Goal: Task Accomplishment & Management: Complete application form

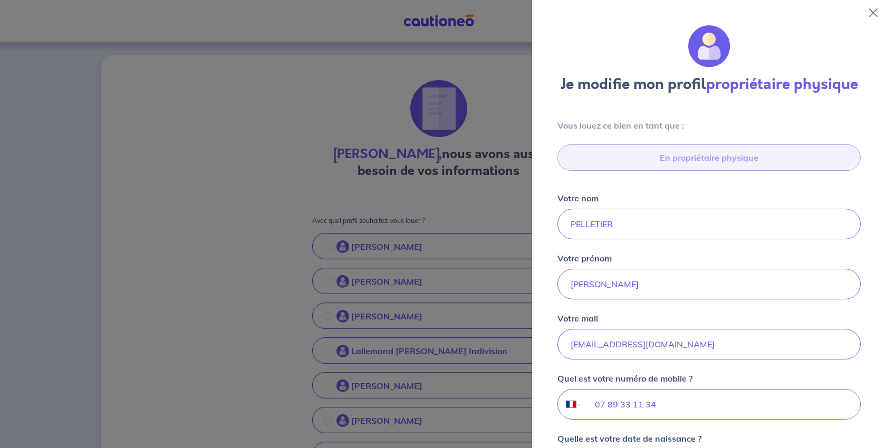
select select "FR"
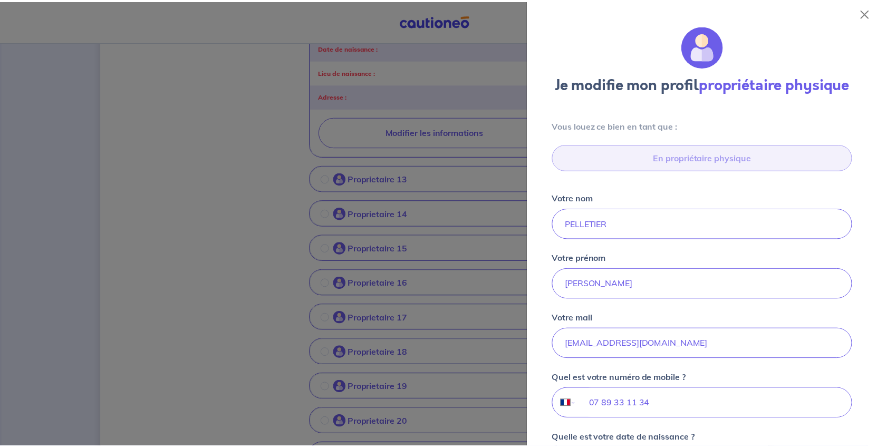
scroll to position [422, 0]
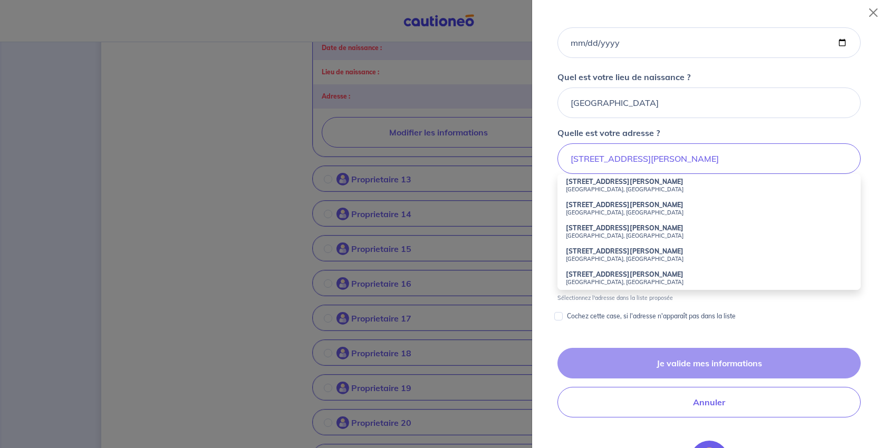
drag, startPoint x: 723, startPoint y: 310, endPoint x: 478, endPoint y: 308, distance: 245.3
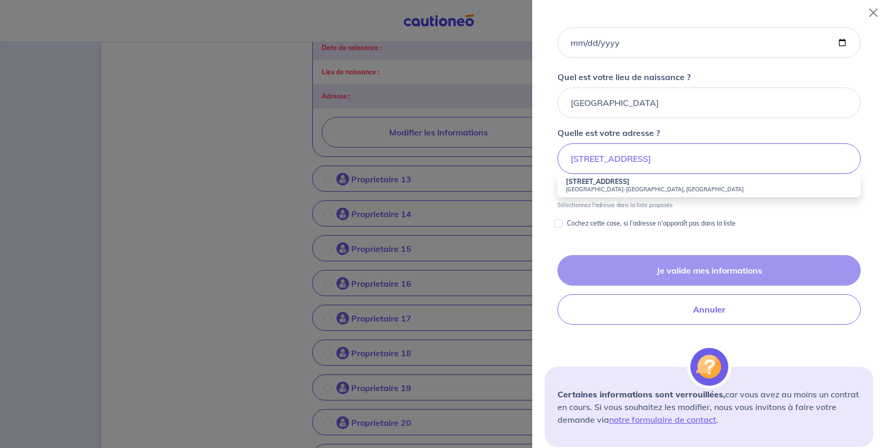
click at [629, 186] on strong "18A Rue de la Pyramide" at bounding box center [598, 182] width 64 height 8
type input "18A Rue de la Pyramide, 68128 Village-Neuf, France"
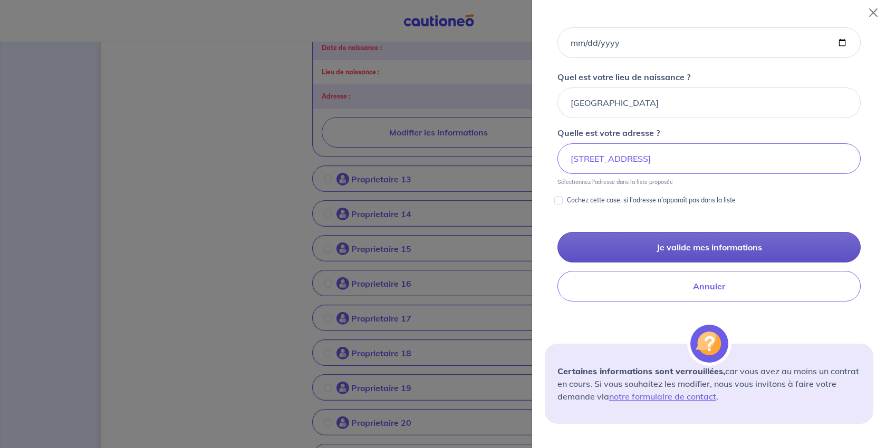
click at [712, 263] on button "Je valide mes informations" at bounding box center [709, 247] width 303 height 31
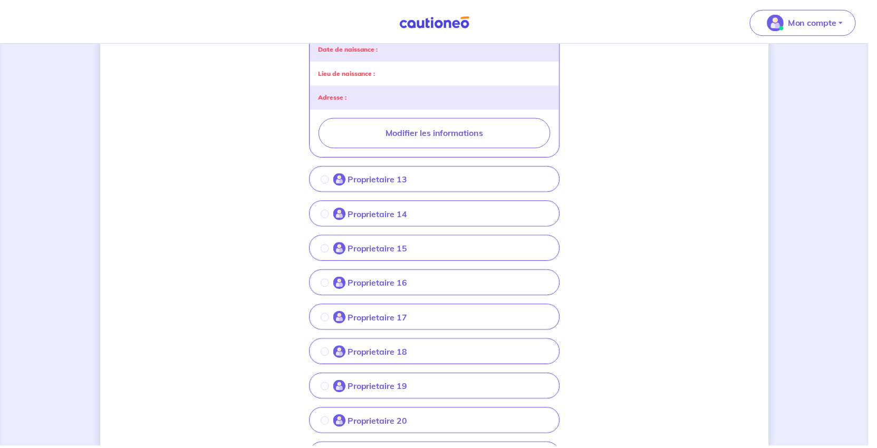
scroll to position [0, 0]
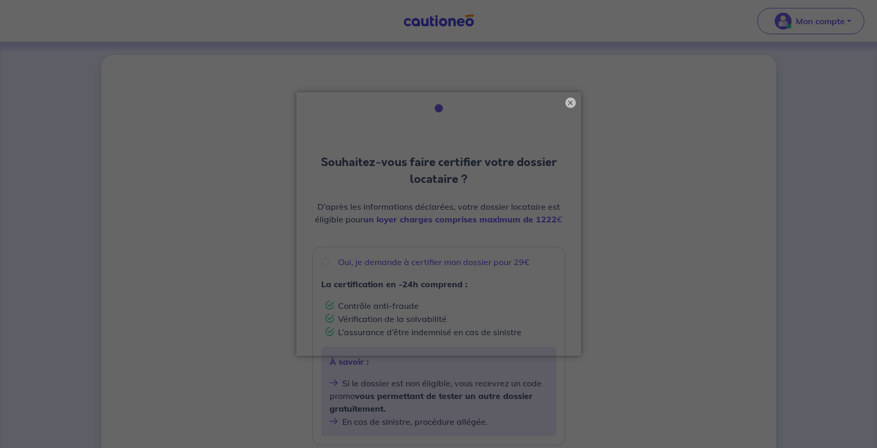
scroll to position [105, 0]
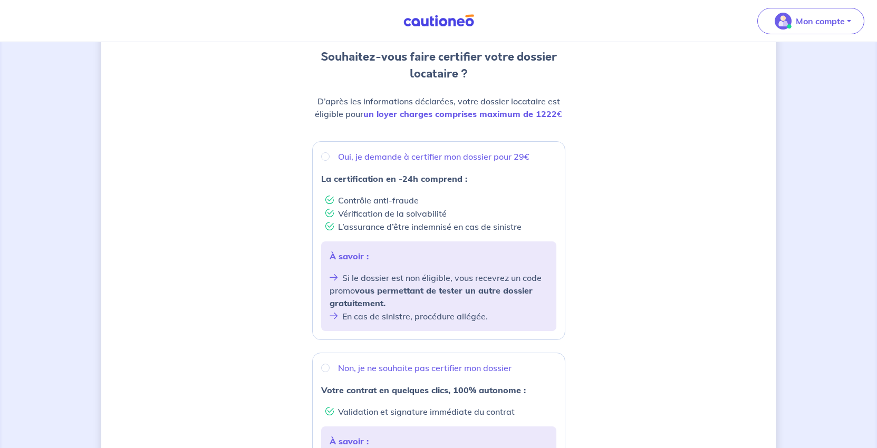
click at [351, 163] on p "Oui, je demande à certifier mon dossier pour 29€" at bounding box center [433, 156] width 191 height 13
click at [330, 161] on input "Oui, je demande à certifier mon dossier pour 29€" at bounding box center [325, 156] width 8 height 8
radio input "true"
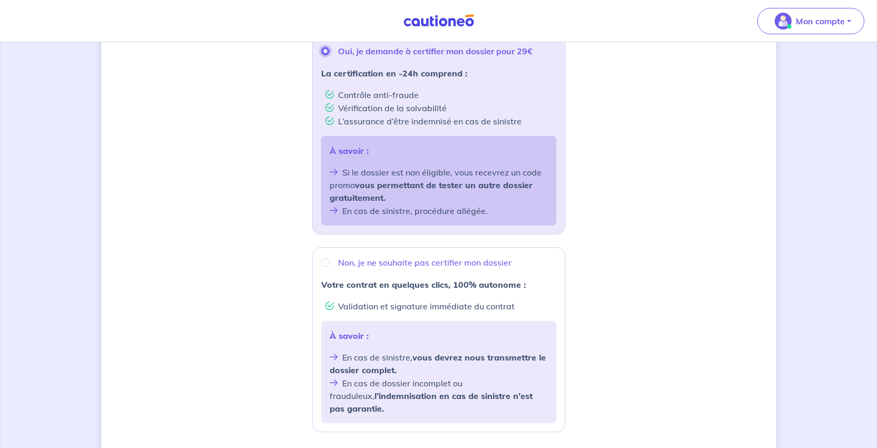
scroll to position [422, 0]
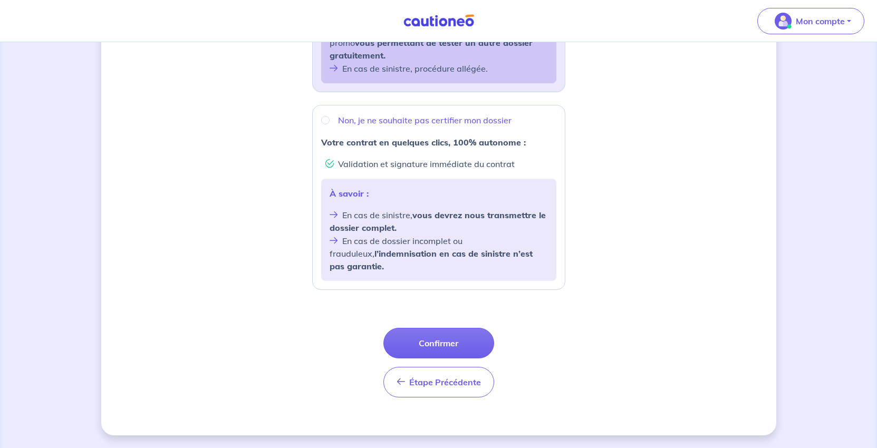
click at [462, 359] on button "Confirmer" at bounding box center [438, 343] width 111 height 31
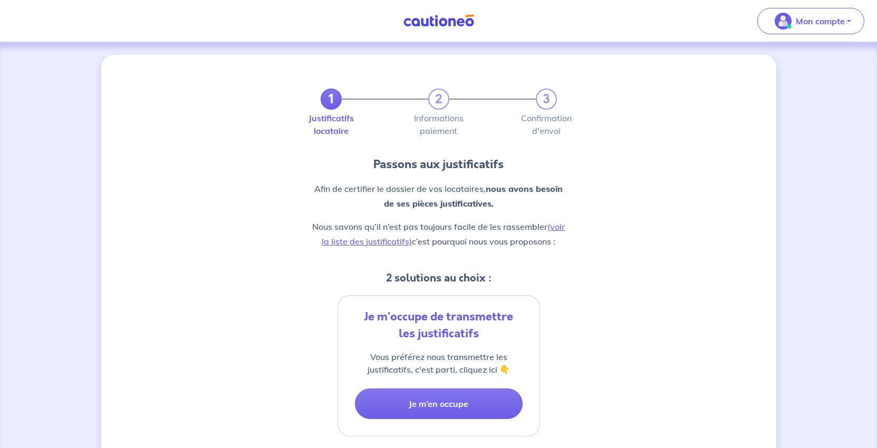
scroll to position [158, 0]
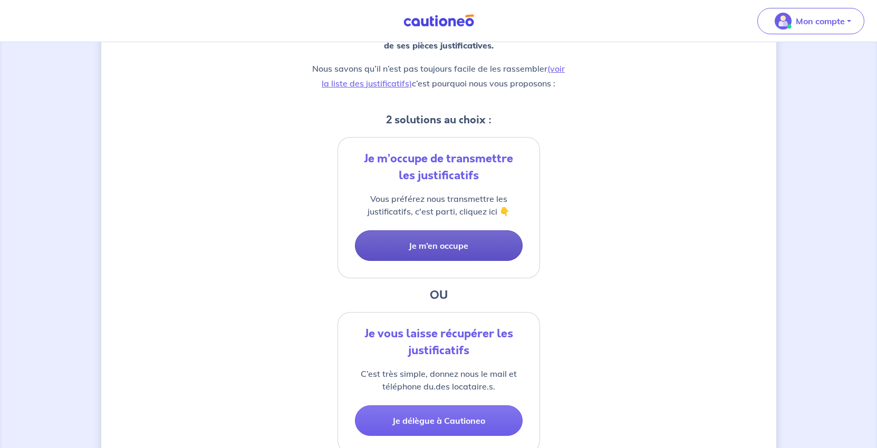
click at [461, 261] on button "Je m’en occupe" at bounding box center [439, 245] width 168 height 31
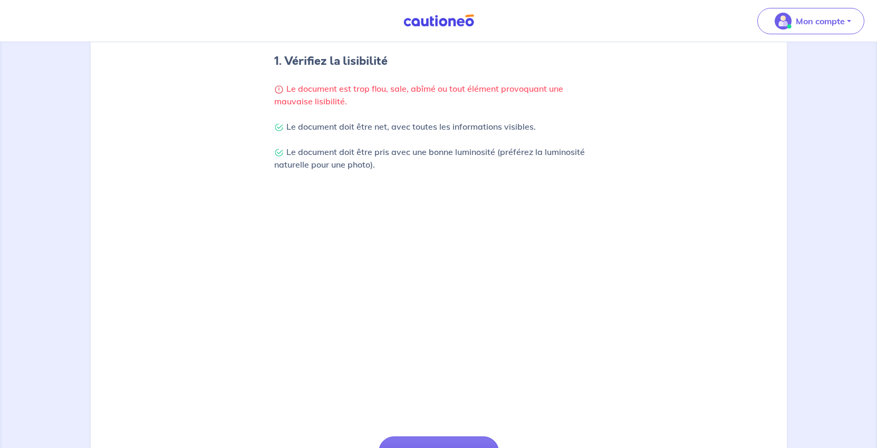
scroll to position [423, 0]
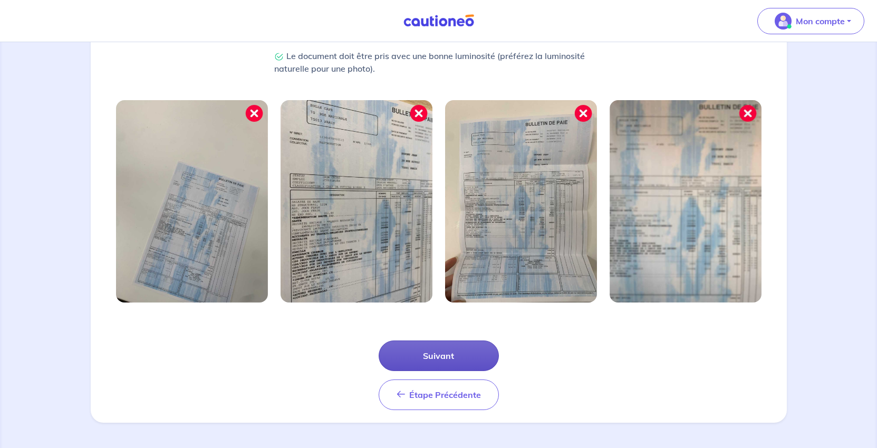
click at [458, 342] on button "Suivant" at bounding box center [439, 356] width 120 height 31
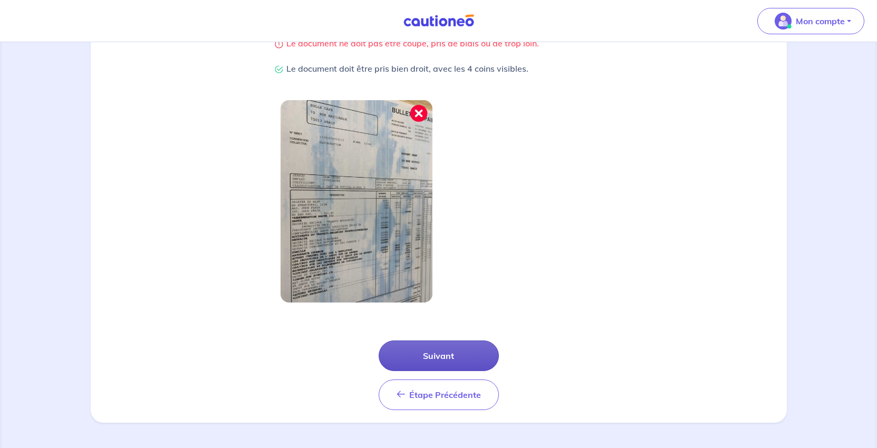
scroll to position [369, 0]
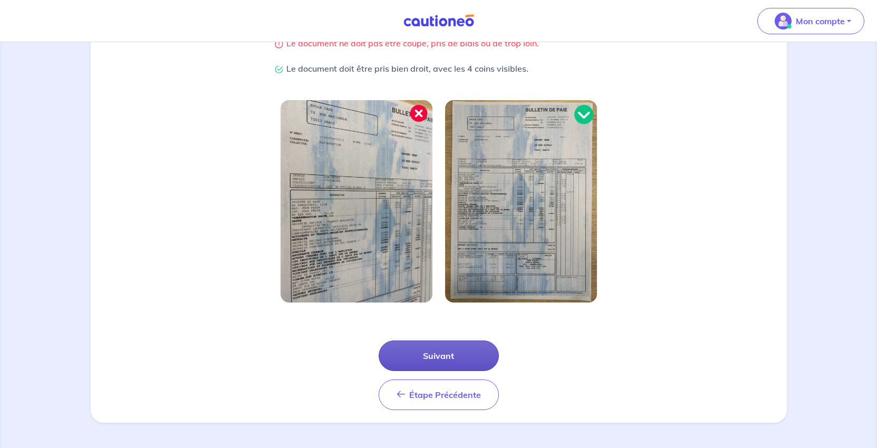
click at [462, 341] on button "Suivant" at bounding box center [439, 356] width 120 height 31
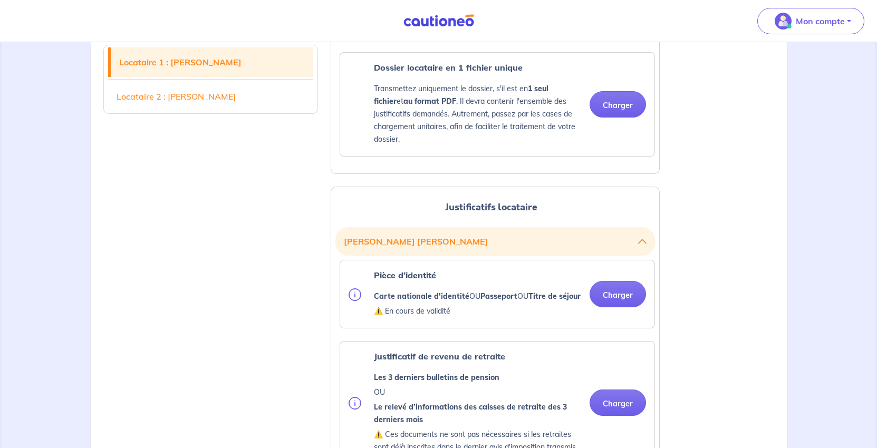
scroll to position [1002, 0]
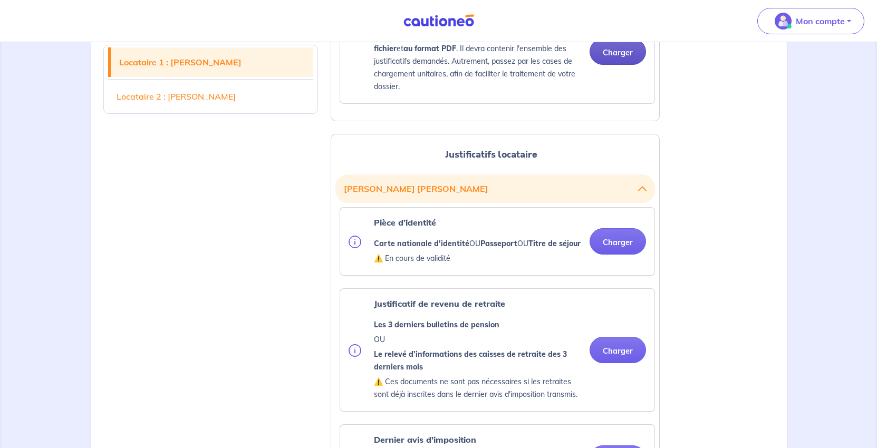
click at [609, 65] on button "Charger" at bounding box center [618, 52] width 56 height 26
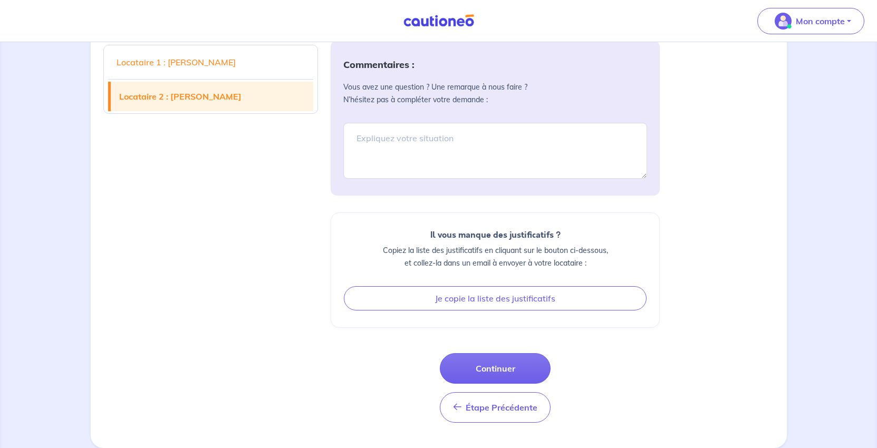
scroll to position [2163, 0]
click at [518, 361] on button "Continuer" at bounding box center [495, 368] width 111 height 31
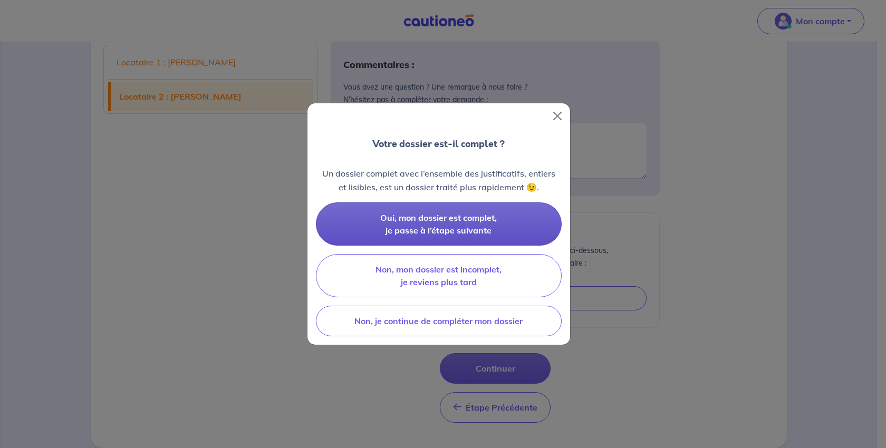
click at [488, 246] on button "Oui, mon dossier est complet, je passe à l’étape suivante" at bounding box center [439, 224] width 246 height 43
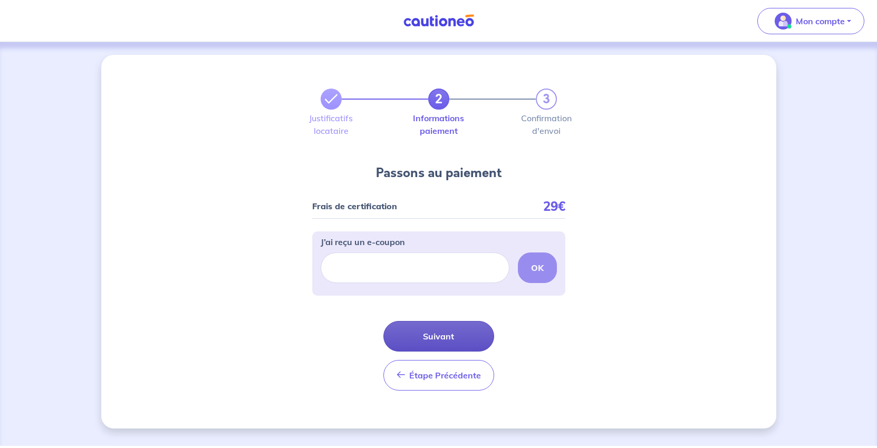
click at [466, 352] on button "Suivant" at bounding box center [438, 336] width 111 height 31
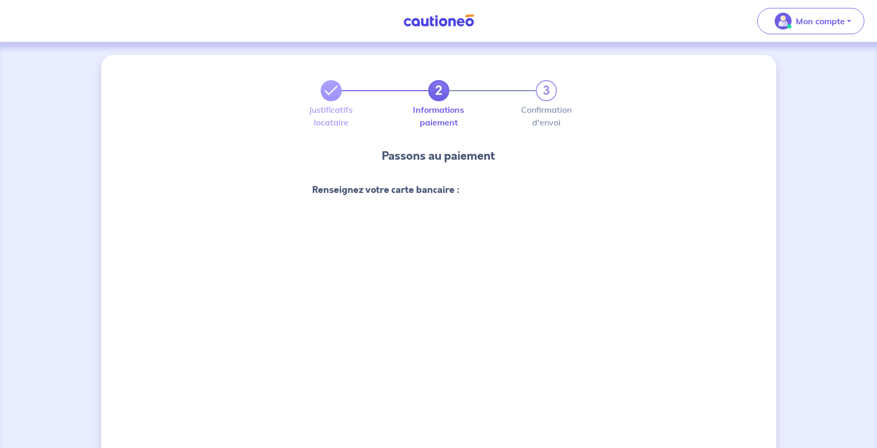
scroll to position [211, 0]
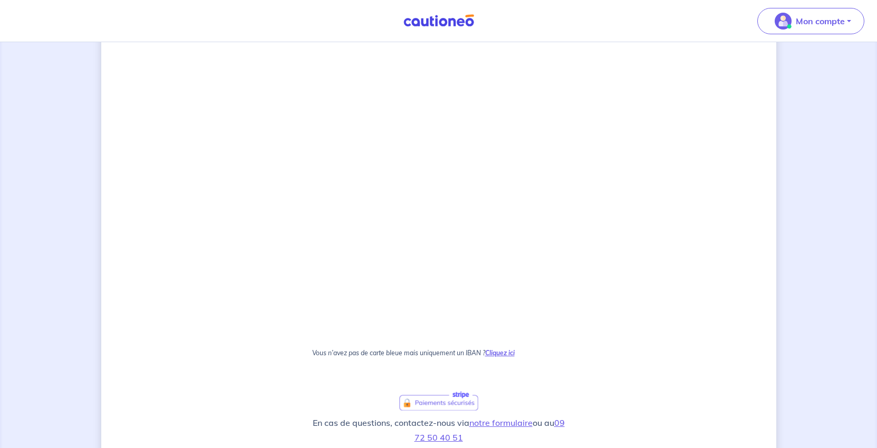
click at [515, 357] on strong "Cliquez ici" at bounding box center [500, 353] width 30 height 8
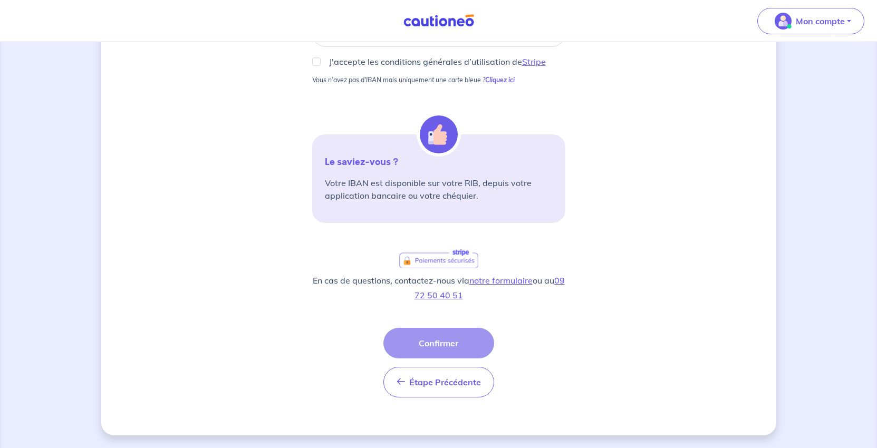
scroll to position [0, 0]
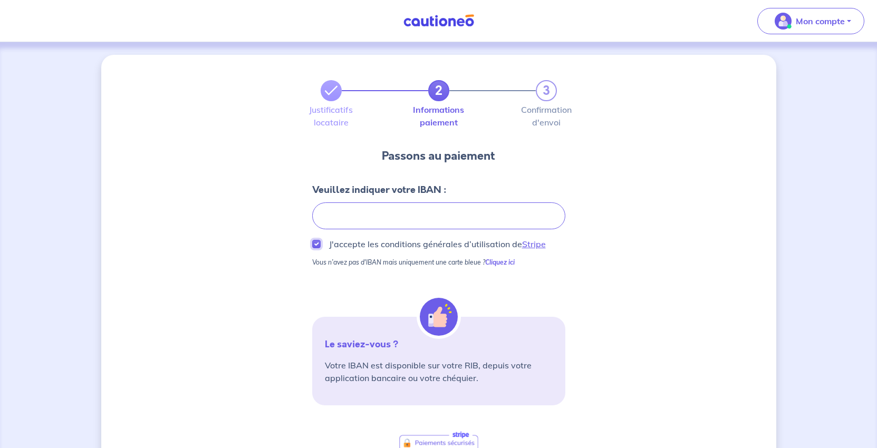
click at [312, 248] on input "J'accepte les conditions générales d’utilisation de Stripe" at bounding box center [316, 244] width 8 height 8
checkbox input "true"
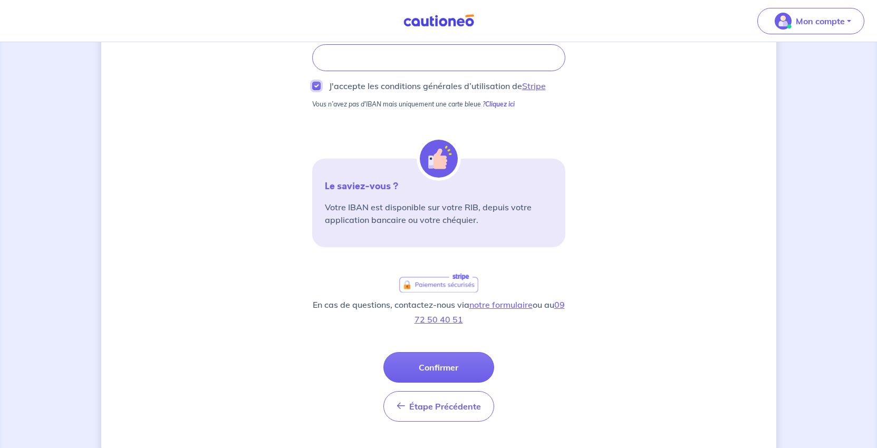
scroll to position [211, 0]
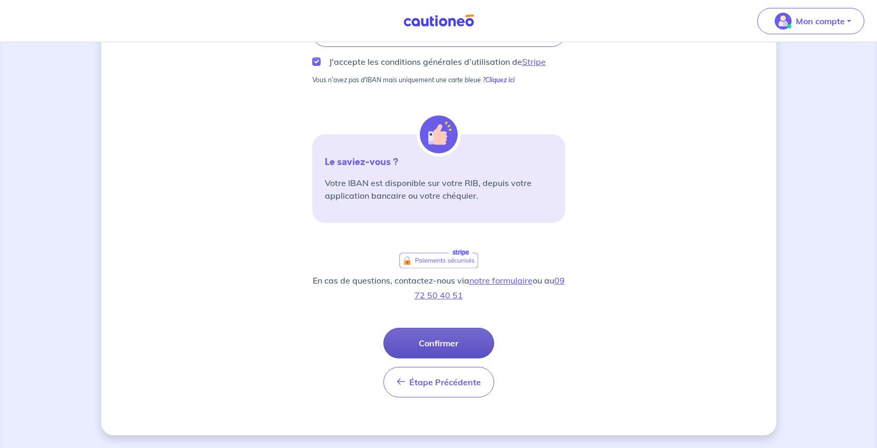
click at [486, 359] on button "Confirmer" at bounding box center [438, 343] width 111 height 31
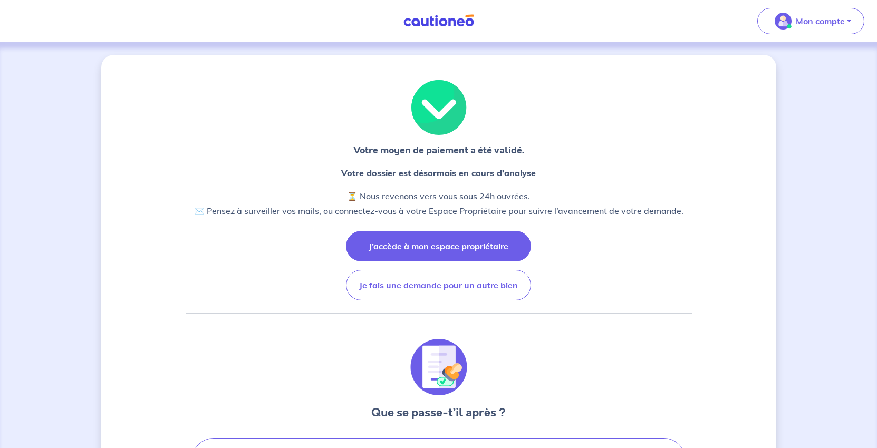
click at [430, 262] on button "J’accède à mon espace propriétaire" at bounding box center [438, 246] width 185 height 31
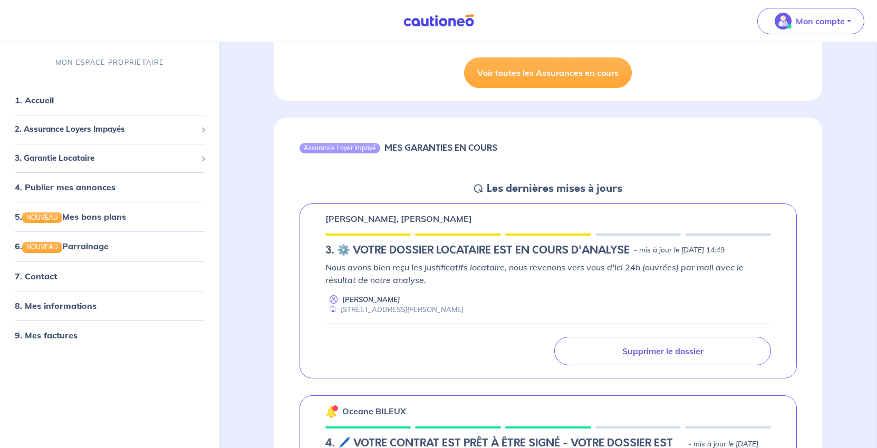
scroll to position [211, 0]
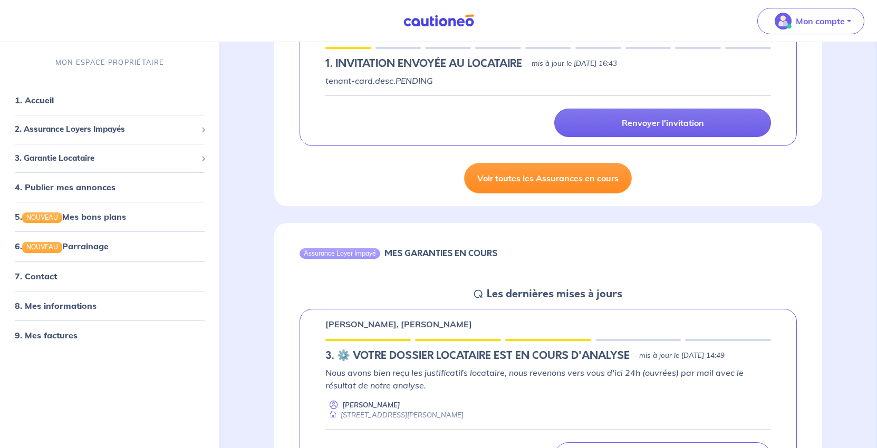
click at [536, 194] on link "Voir toutes les Assurances en cours" at bounding box center [548, 178] width 168 height 31
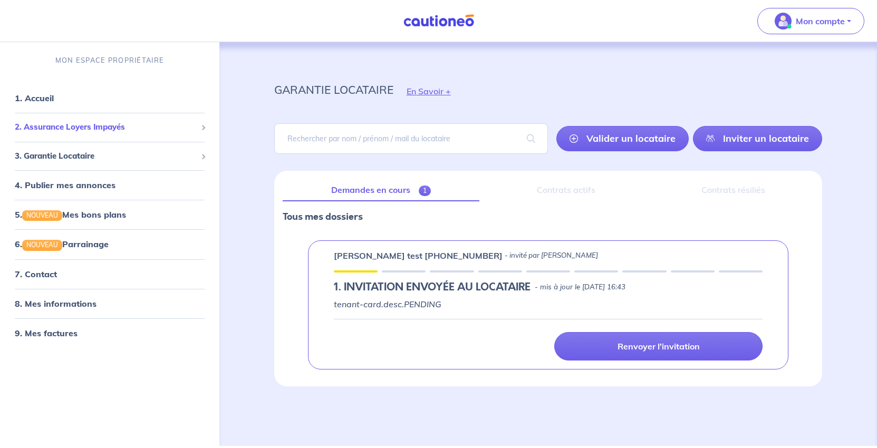
click at [56, 133] on span "2. Assurance Loyers Impayés" at bounding box center [106, 127] width 182 height 12
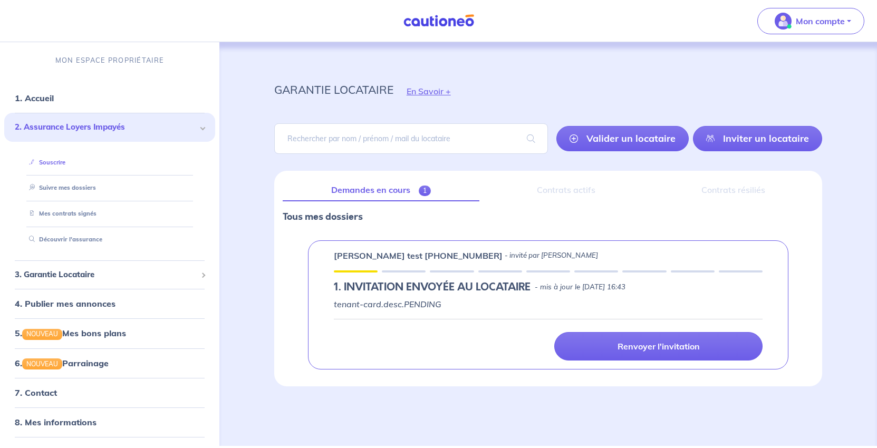
click at [57, 166] on link "Souscrire" at bounding box center [45, 162] width 41 height 7
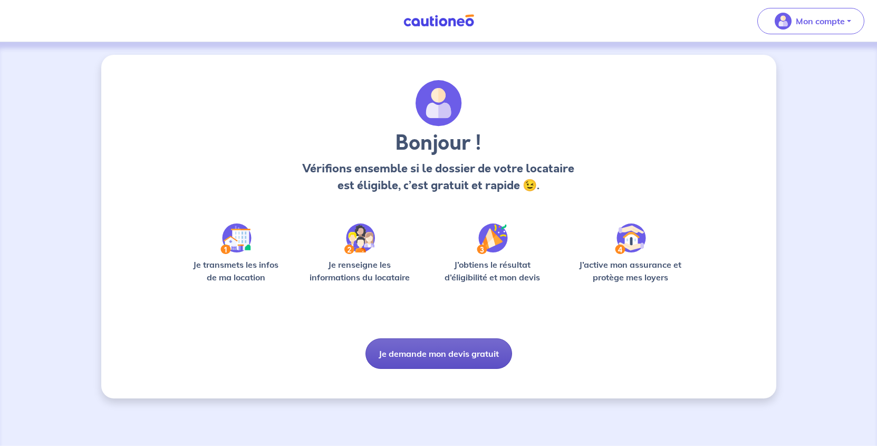
drag, startPoint x: 0, startPoint y: 0, endPoint x: 478, endPoint y: 425, distance: 639.6
click at [478, 369] on button "Je demande mon devis gratuit" at bounding box center [439, 354] width 147 height 31
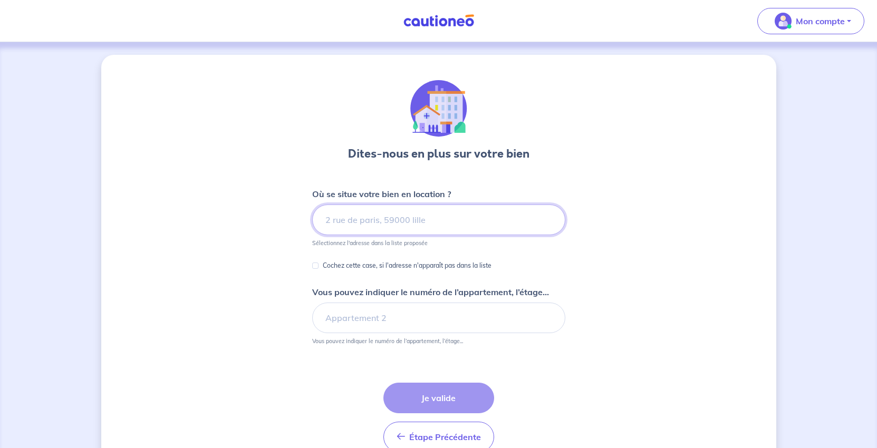
click at [354, 235] on input at bounding box center [438, 220] width 253 height 31
paste input "[STREET_ADDRESS]"
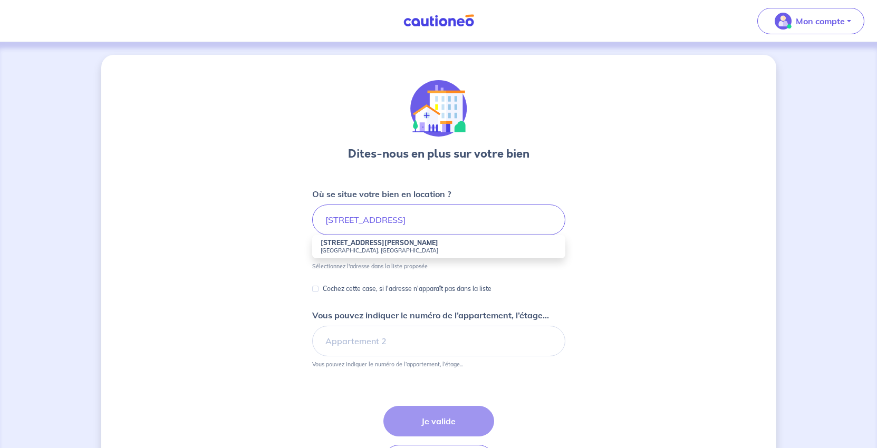
click at [360, 254] on small "[GEOGRAPHIC_DATA], [GEOGRAPHIC_DATA]" at bounding box center [439, 250] width 236 height 7
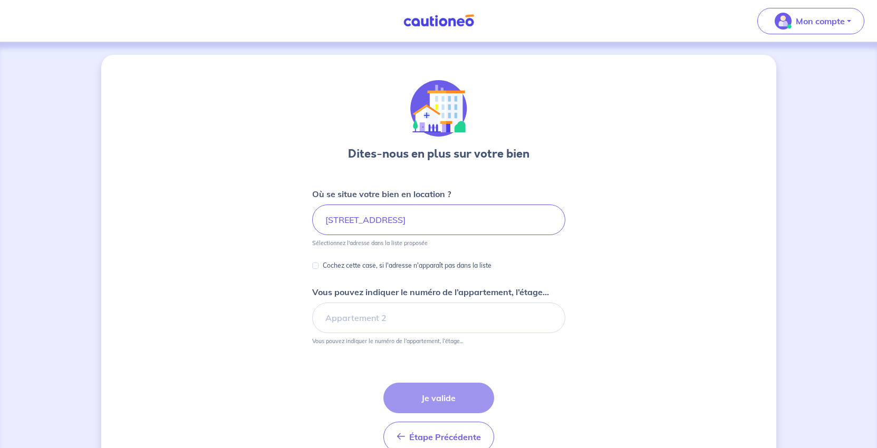
type input "[STREET_ADDRESS][PERSON_NAME]"
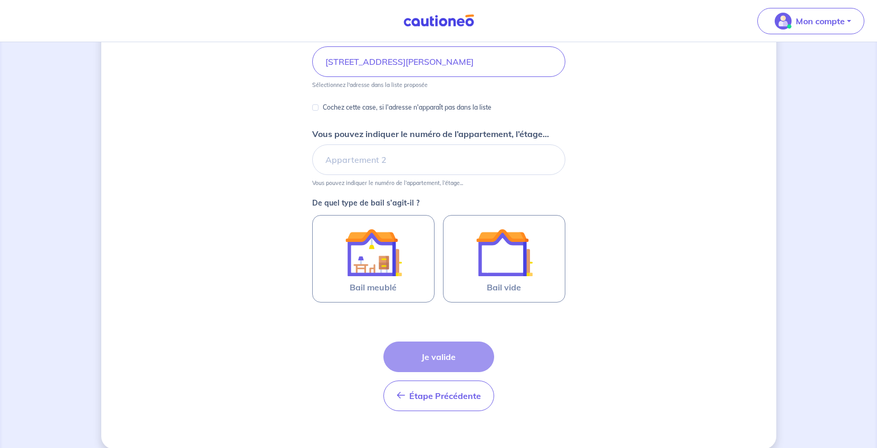
scroll to position [211, 0]
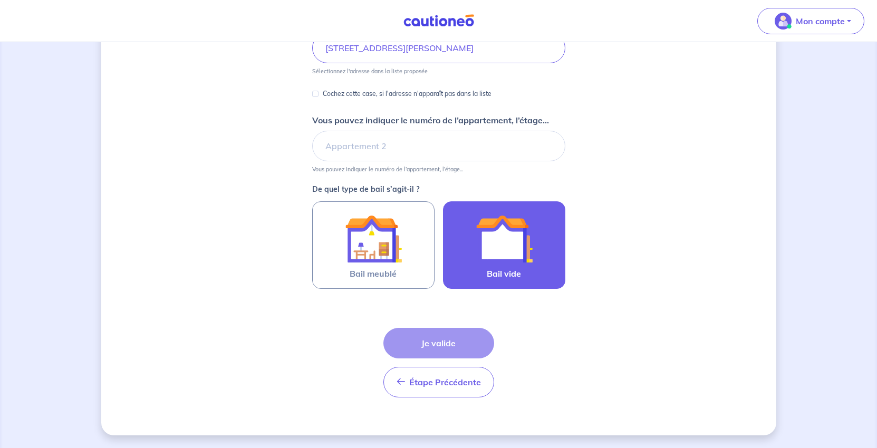
click at [516, 267] on img at bounding box center [504, 238] width 57 height 57
click at [0, 0] on input "Bail vide" at bounding box center [0, 0] width 0 height 0
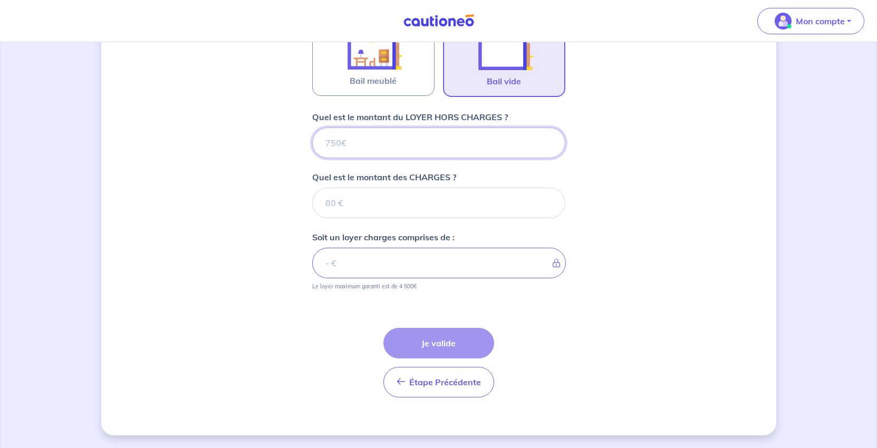
scroll to position [379, 0]
click at [348, 158] on input "Quel est le montant du LOYER HORS CHARGES ?" at bounding box center [438, 143] width 253 height 31
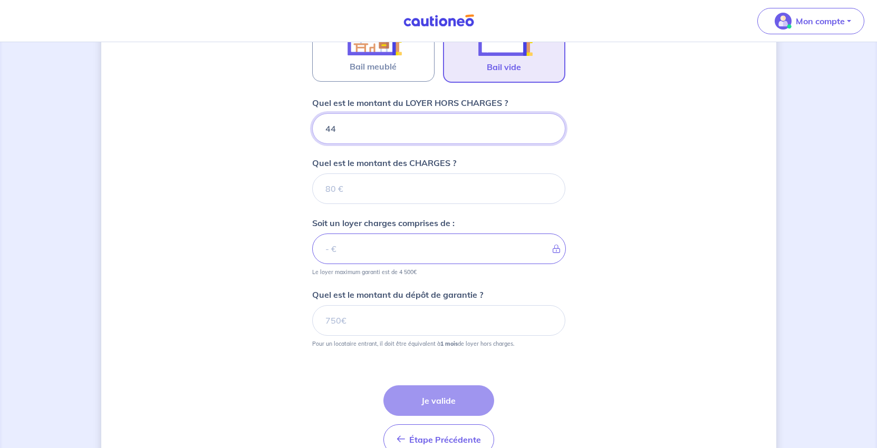
type input "440"
click at [716, 333] on div "Dites-nous en plus sur votre bien Où se situe votre bien en location ? [STREET_…" at bounding box center [438, 85] width 675 height 818
click at [312, 204] on input "Quel est le montant des CHARGES ?" at bounding box center [438, 189] width 253 height 31
type input "30"
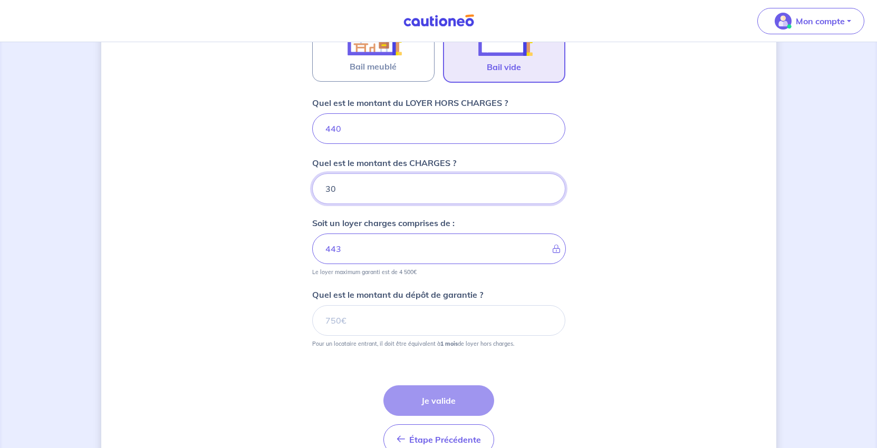
type input "470"
type input "30"
click at [705, 324] on div "Dites-nous en plus sur votre bien Où se situe votre bien en location ? [STREET_…" at bounding box center [438, 85] width 675 height 818
click at [688, 347] on div "Dites-nous en plus sur votre bien Où se situe votre bien en location ? [STREET_…" at bounding box center [438, 85] width 675 height 818
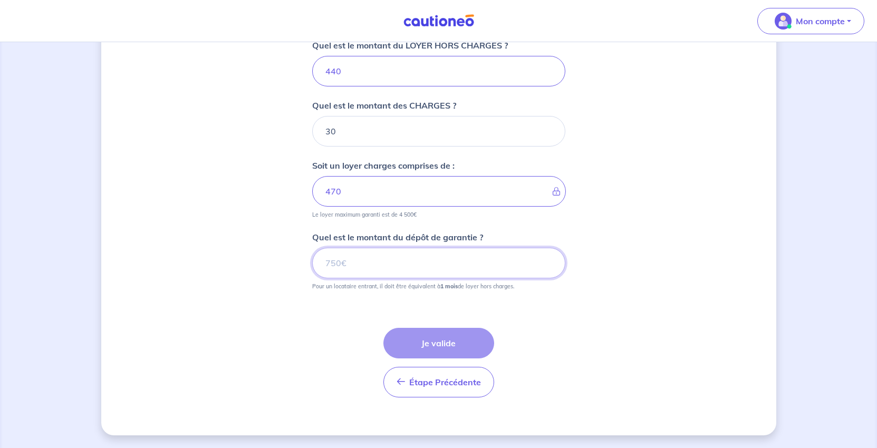
click at [377, 278] on input "Quel est le montant du dépôt de garantie ?" at bounding box center [438, 263] width 253 height 31
type input "440"
click at [742, 357] on div "Dites-nous en plus sur votre bien Où se situe votre bien en location ? [STREET_…" at bounding box center [438, 27] width 675 height 818
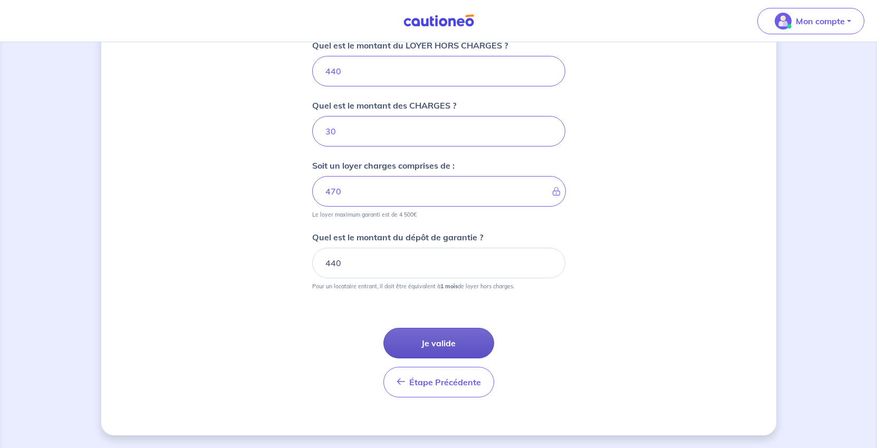
click at [470, 359] on button "Je valide" at bounding box center [438, 343] width 111 height 31
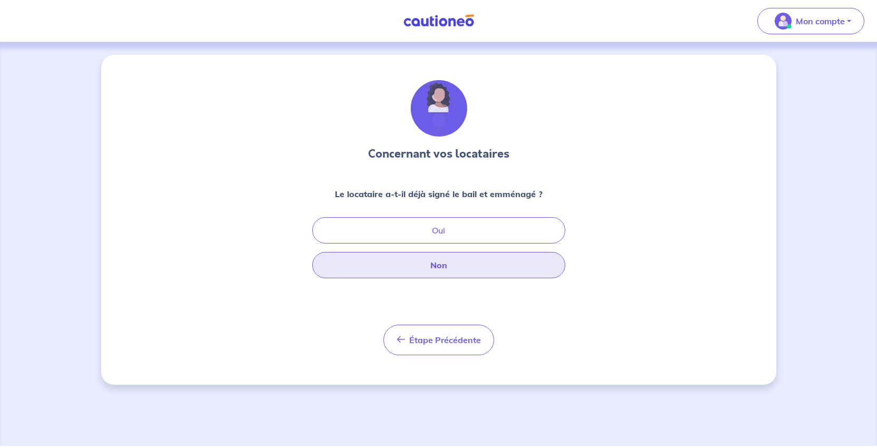
click at [429, 278] on button "Non" at bounding box center [438, 265] width 253 height 26
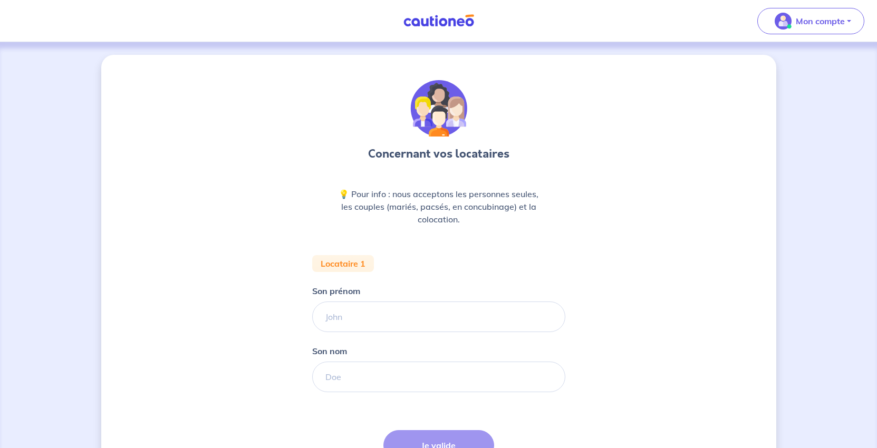
scroll to position [158, 0]
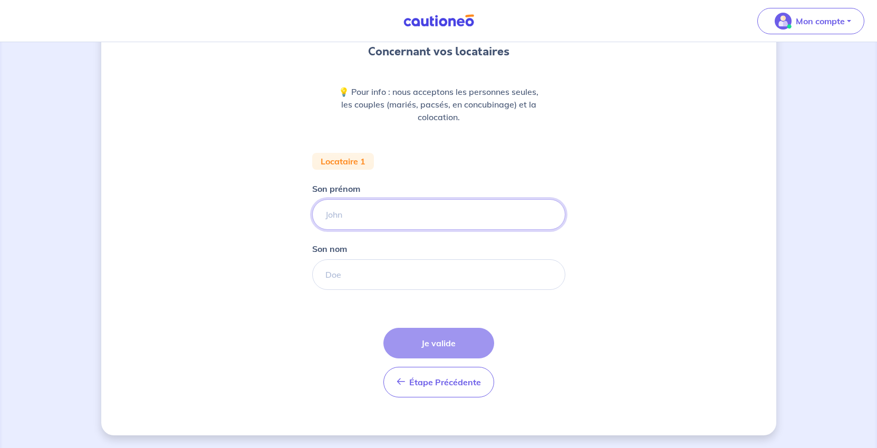
click at [366, 230] on input "Son prénom" at bounding box center [438, 214] width 253 height 31
type input "[PERSON_NAME]"
click at [370, 290] on input "Son nom" at bounding box center [438, 275] width 253 height 31
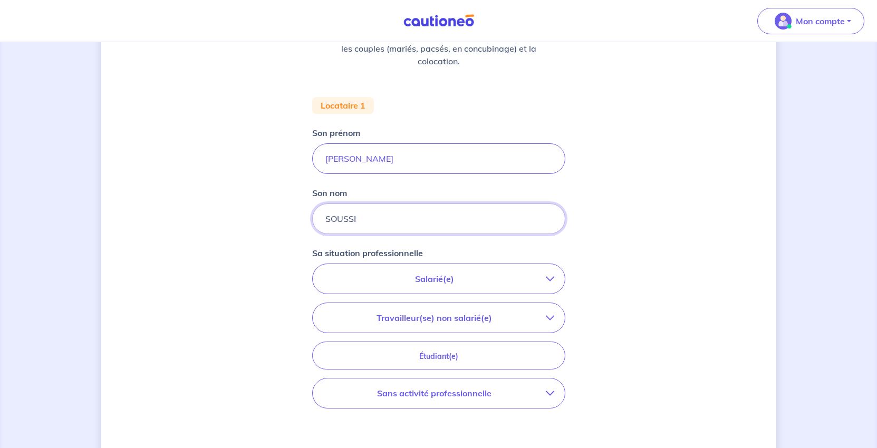
scroll to position [264, 0]
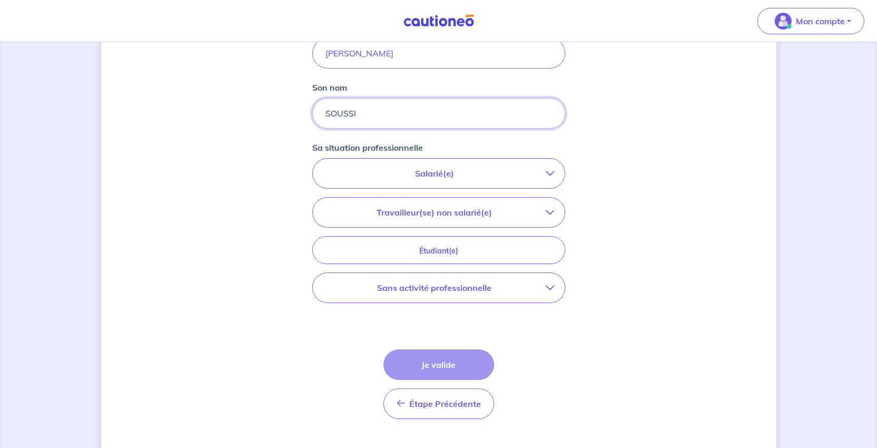
type input "SOUSSI"
click at [535, 180] on p "Salarié(e)" at bounding box center [434, 173] width 223 height 13
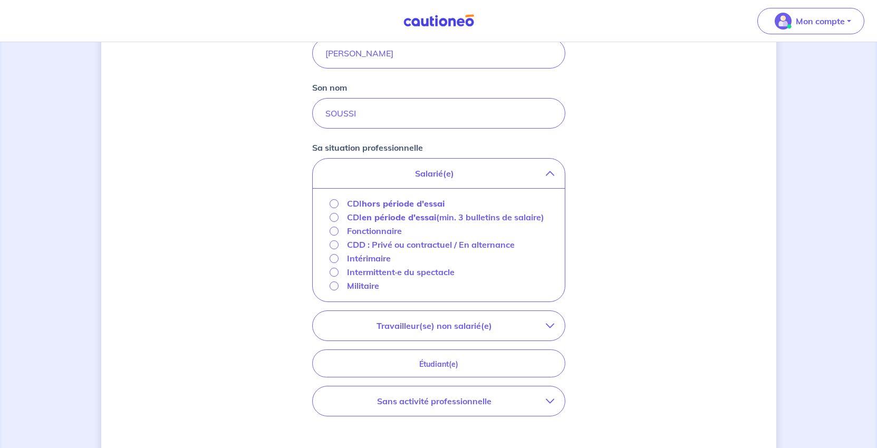
click at [365, 209] on strong "hors période d'essai" at bounding box center [403, 203] width 83 height 11
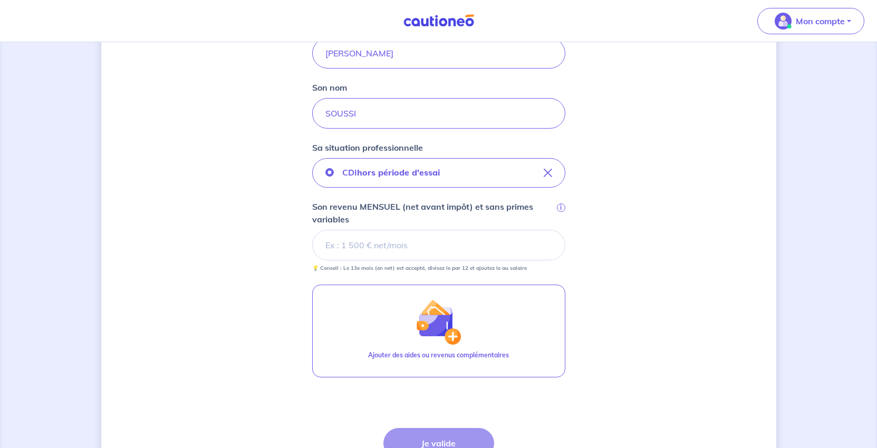
click at [387, 261] on input "Son revenu MENSUEL (net avant impôt) et sans primes variables i" at bounding box center [438, 245] width 253 height 31
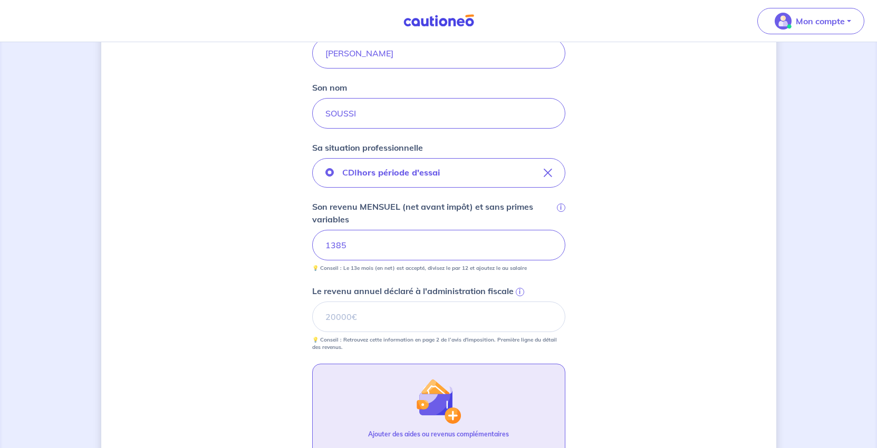
scroll to position [422, 0]
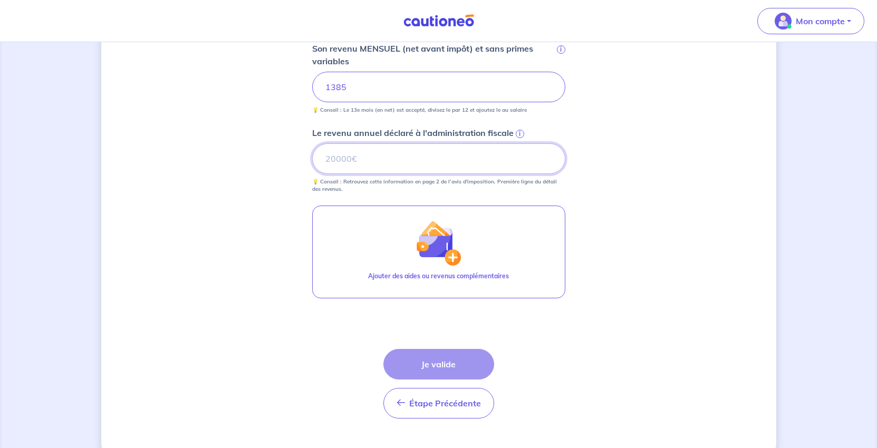
click at [375, 174] on input "Le revenu annuel déclaré à l'administration fiscale i" at bounding box center [438, 158] width 253 height 31
type input "17425"
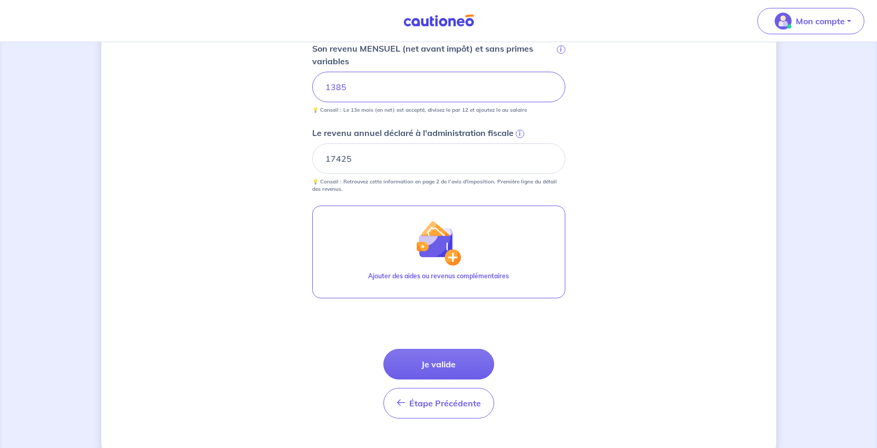
click at [776, 312] on div "Concernant vos locataires 💡 Pour info : nous acceptons les personnes seules, le…" at bounding box center [438, 45] width 675 height 824
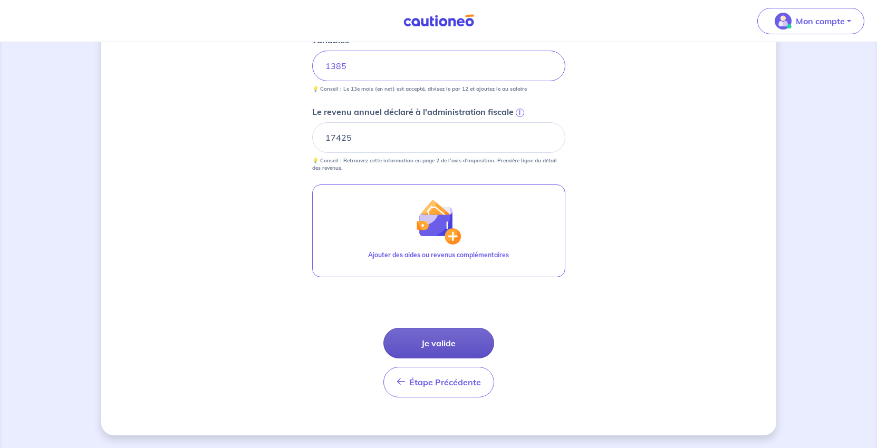
click at [443, 359] on button "Je valide" at bounding box center [438, 343] width 111 height 31
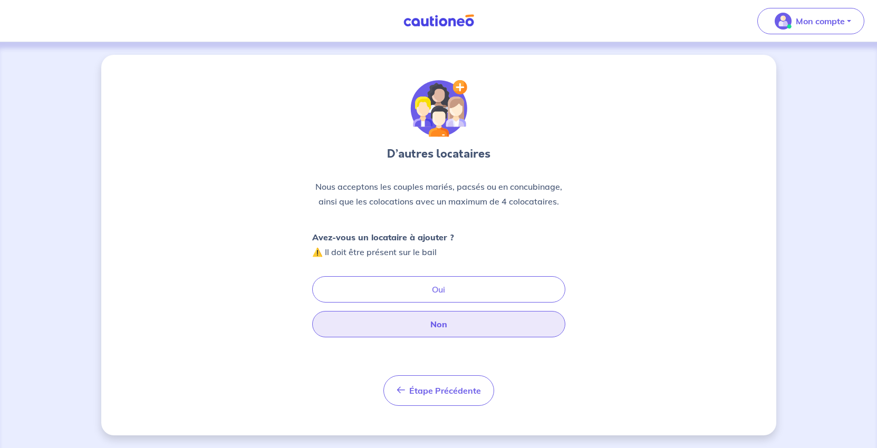
click at [447, 338] on button "Non" at bounding box center [438, 324] width 253 height 26
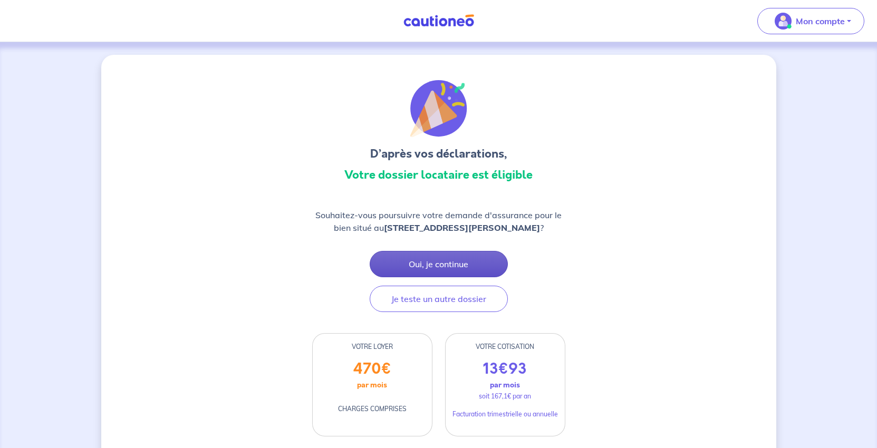
click at [457, 277] on button "Oui, je continue" at bounding box center [439, 264] width 138 height 26
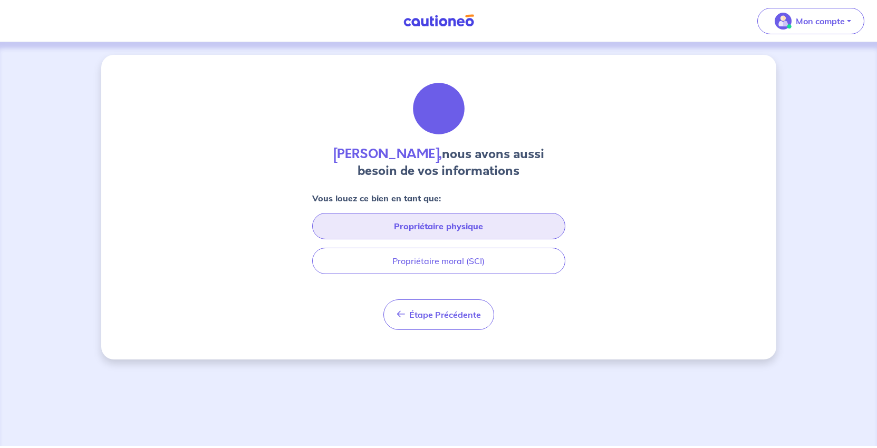
click at [465, 239] on button "Propriétaire physique" at bounding box center [438, 226] width 253 height 26
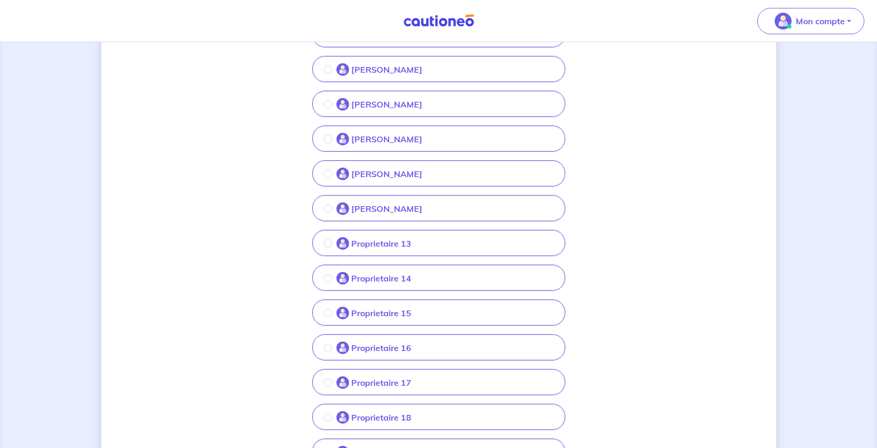
scroll to position [369, 0]
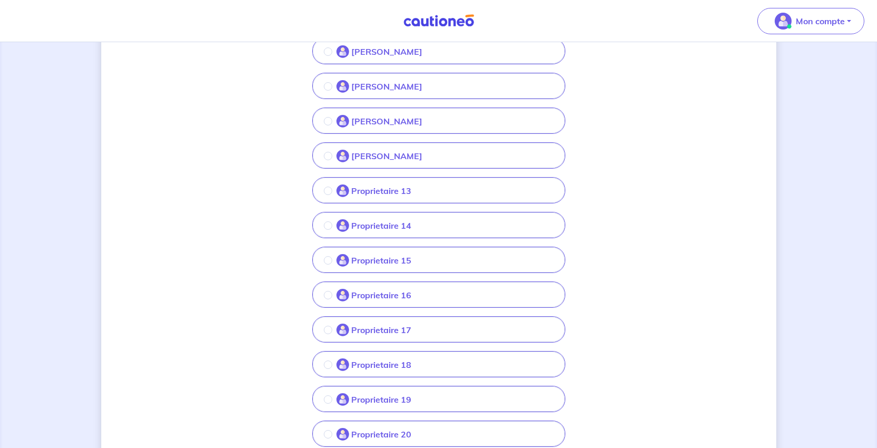
click at [370, 197] on p "Proprietaire 13" at bounding box center [381, 191] width 60 height 13
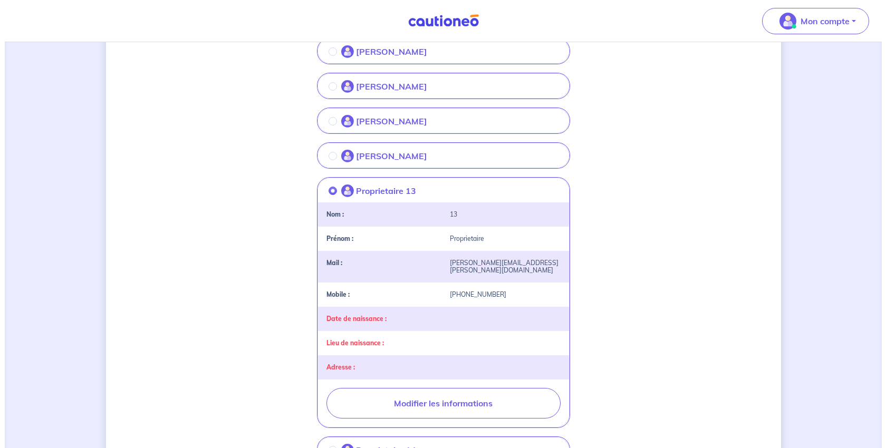
scroll to position [527, 0]
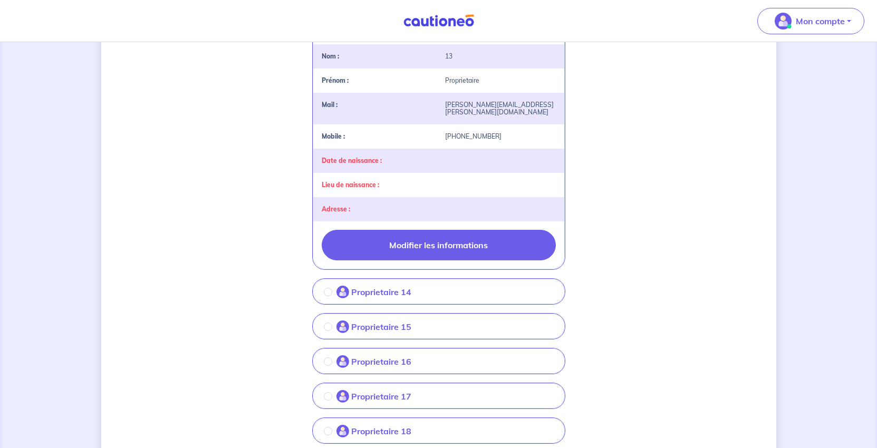
click at [450, 261] on button "Modifier les informations" at bounding box center [439, 245] width 234 height 31
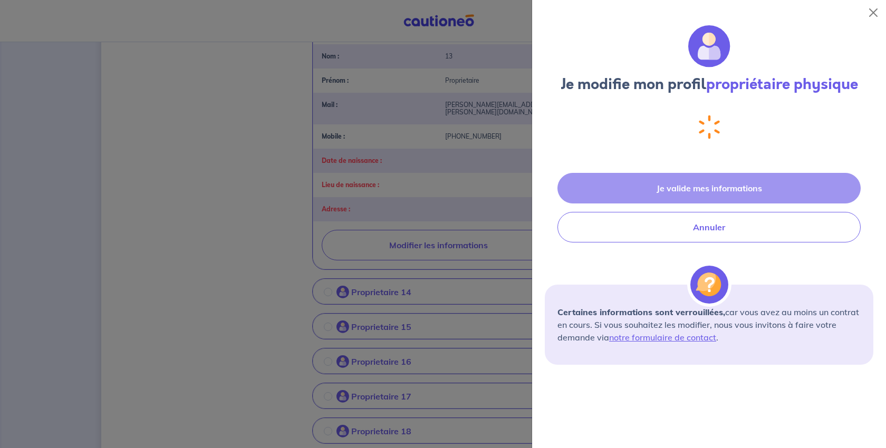
select select "FR"
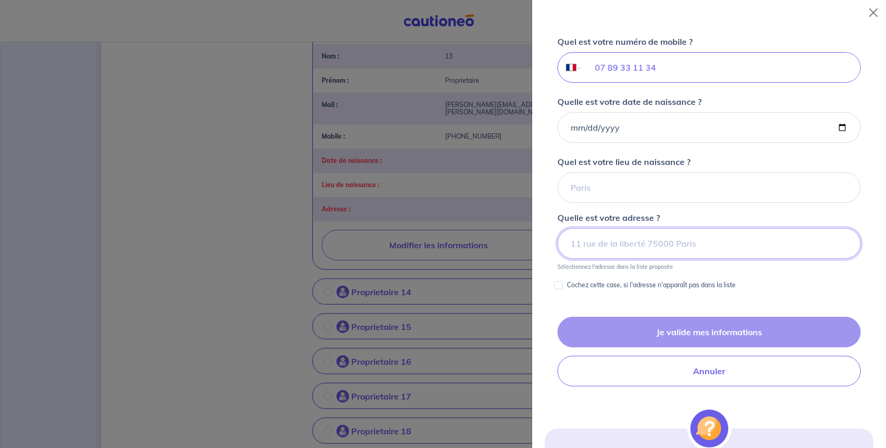
scroll to position [179, 0]
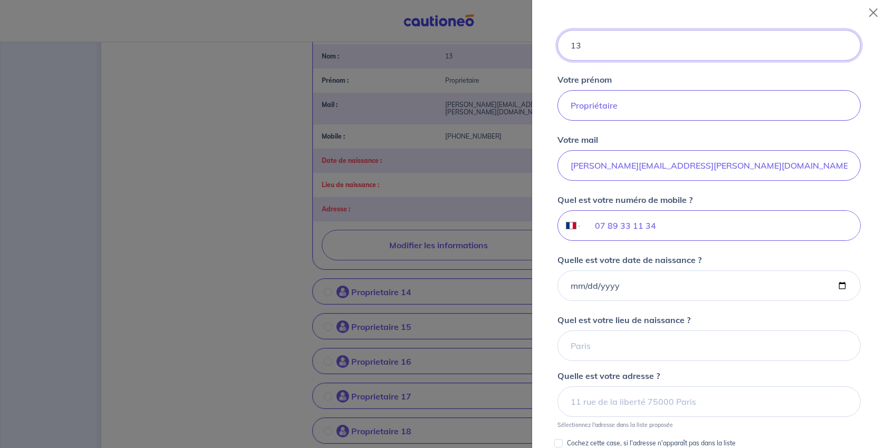
drag, startPoint x: 617, startPoint y: 112, endPoint x: 546, endPoint y: 113, distance: 70.7
click at [546, 113] on div "Je modifie mon profil propriétaire physique Vous louez [PERSON_NAME] en [PERSON…" at bounding box center [709, 236] width 354 height 423
drag, startPoint x: 639, startPoint y: 116, endPoint x: 511, endPoint y: 112, distance: 127.7
type input "VUILLEMET"
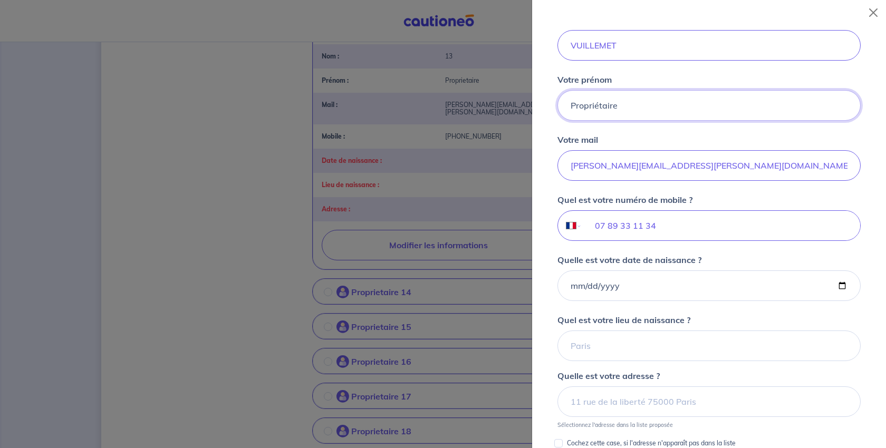
click at [670, 121] on input "Propriétaire" at bounding box center [709, 105] width 303 height 31
drag, startPoint x: 670, startPoint y: 186, endPoint x: 530, endPoint y: 191, distance: 140.4
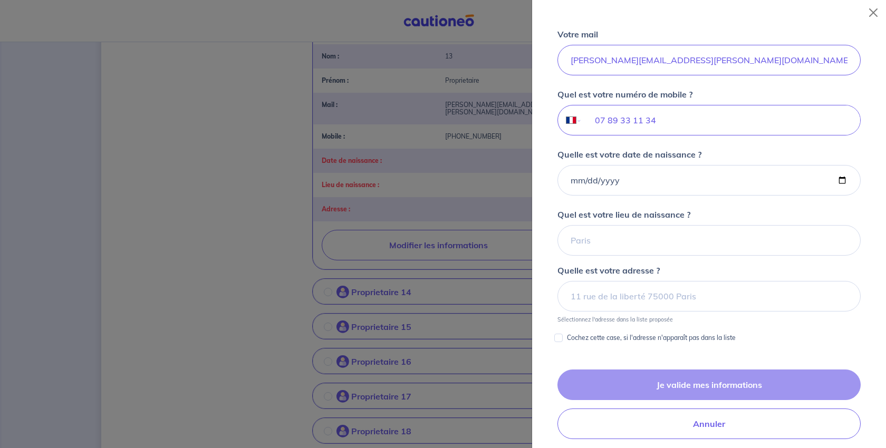
scroll to position [390, 0]
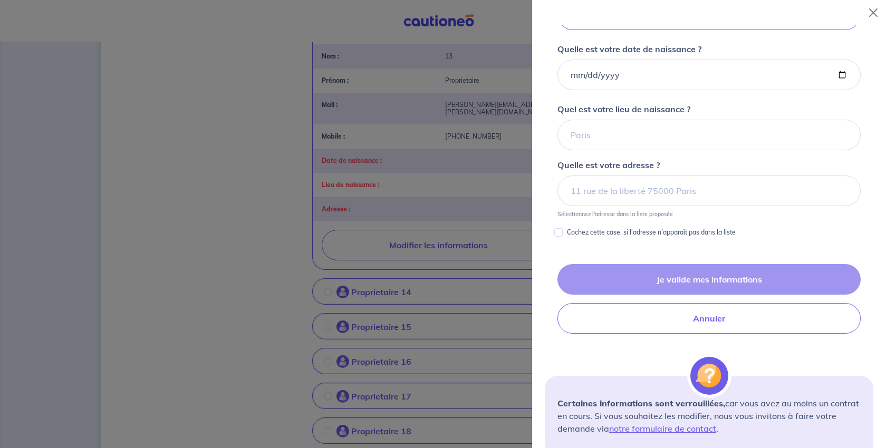
type input "[PERSON_NAME]"
click at [580, 90] on input "Quelle est votre date de naissance ?" at bounding box center [709, 75] width 303 height 31
click at [582, 90] on input "Quelle est votre date de naissance ?" at bounding box center [709, 75] width 303 height 31
type input "[DATE]"
click at [602, 150] on input "Quel est votre lieu de naissance ?" at bounding box center [709, 135] width 303 height 31
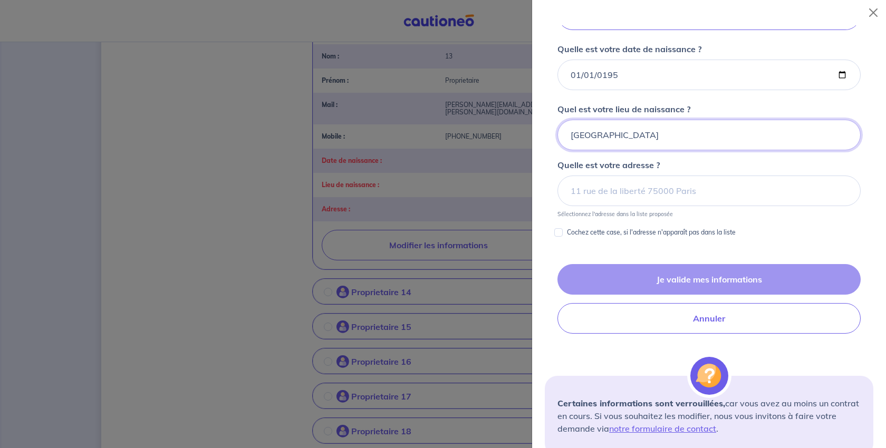
type input "[GEOGRAPHIC_DATA]"
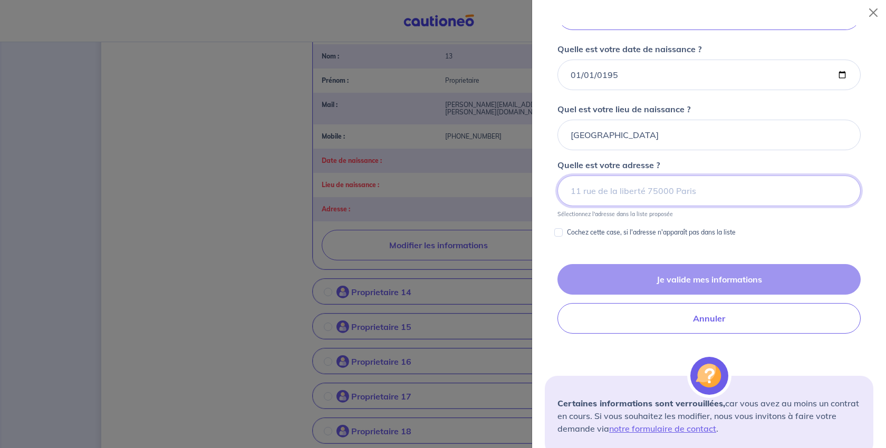
click at [632, 206] on input at bounding box center [709, 191] width 303 height 31
paste input "[STREET_ADDRESS]"
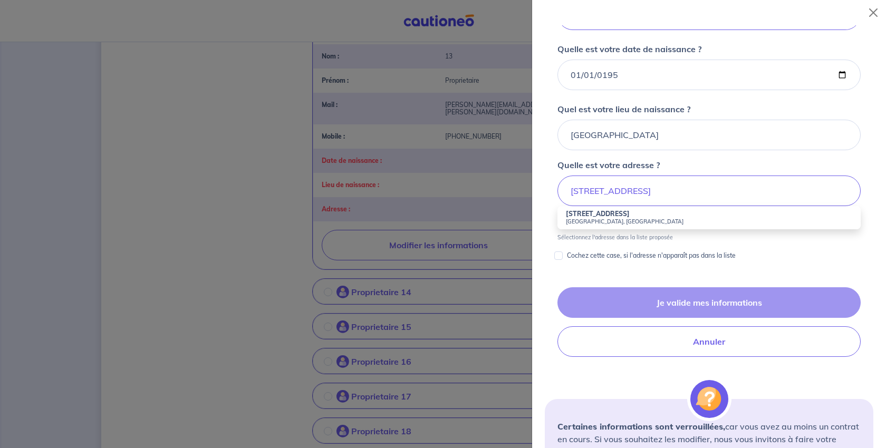
click at [621, 225] on small "[GEOGRAPHIC_DATA], [GEOGRAPHIC_DATA]" at bounding box center [709, 221] width 286 height 7
type input "[STREET_ADDRESS]"
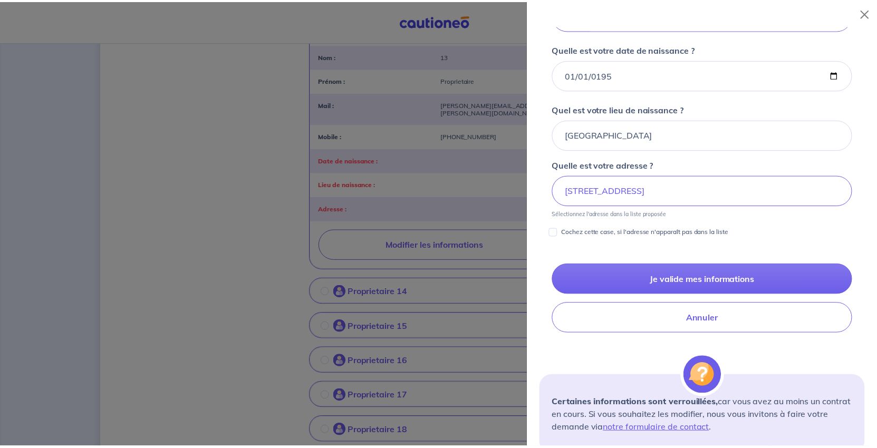
scroll to position [495, 0]
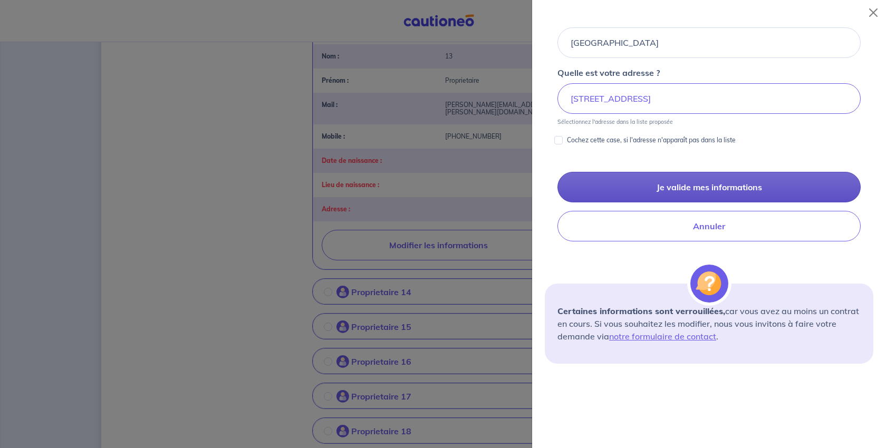
click at [729, 203] on button "Je valide mes informations" at bounding box center [709, 187] width 303 height 31
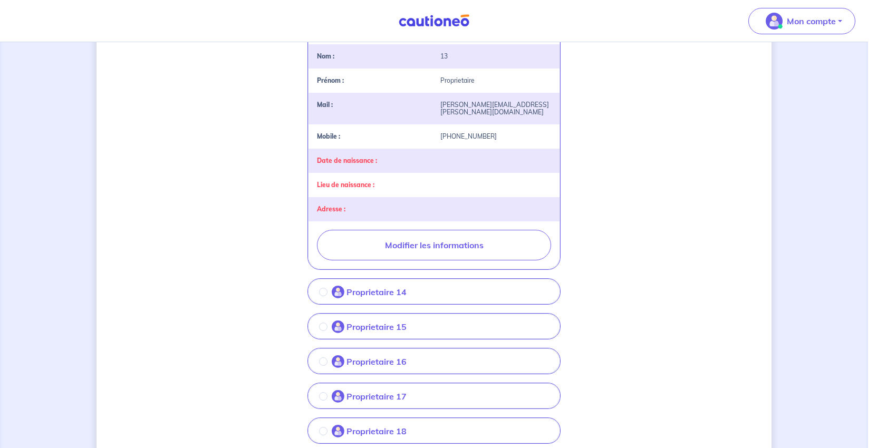
scroll to position [0, 0]
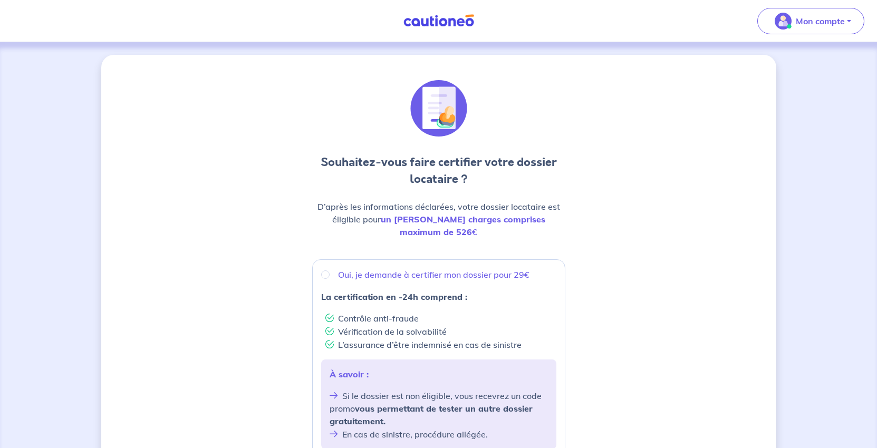
click at [343, 281] on p "Oui, je demande à certifier mon dossier pour 29€" at bounding box center [433, 274] width 191 height 13
click at [330, 279] on input "Oui, je demande à certifier mon dossier pour 29€" at bounding box center [325, 275] width 8 height 8
radio input "true"
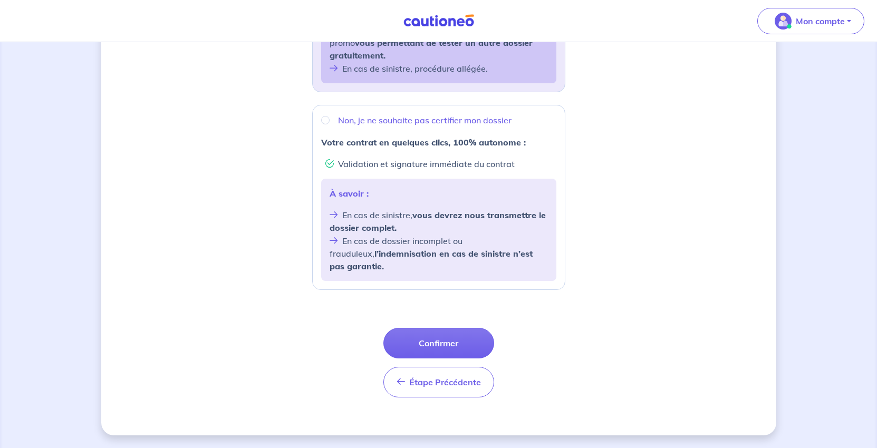
scroll to position [475, 0]
click at [436, 354] on button "Confirmer" at bounding box center [438, 343] width 111 height 31
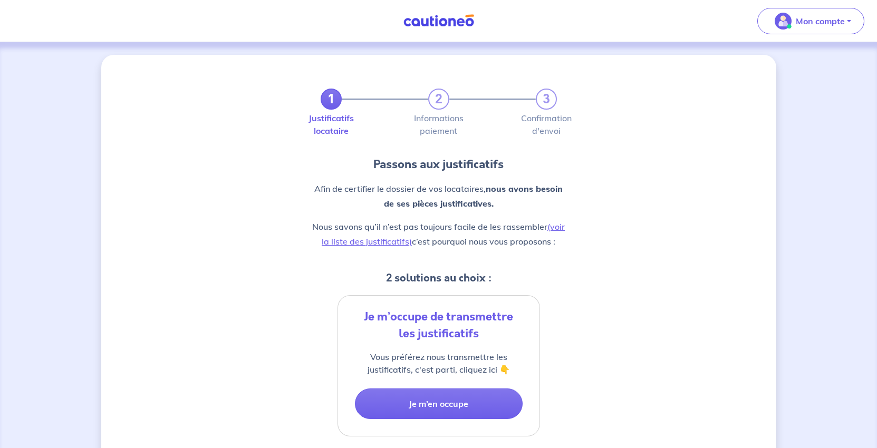
scroll to position [211, 0]
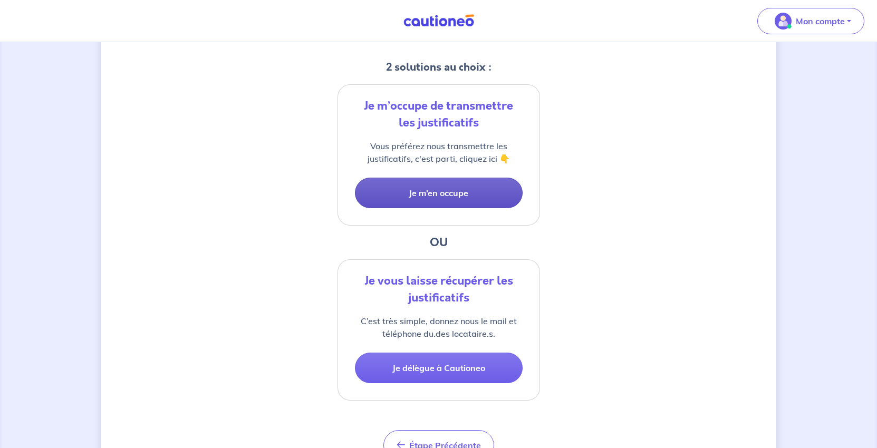
click at [446, 208] on button "Je m’en occupe" at bounding box center [439, 193] width 168 height 31
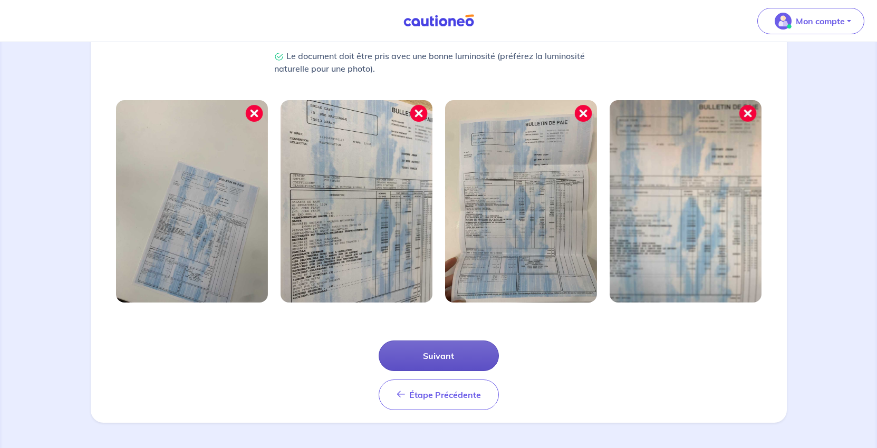
click at [462, 341] on button "Suivant" at bounding box center [439, 356] width 120 height 31
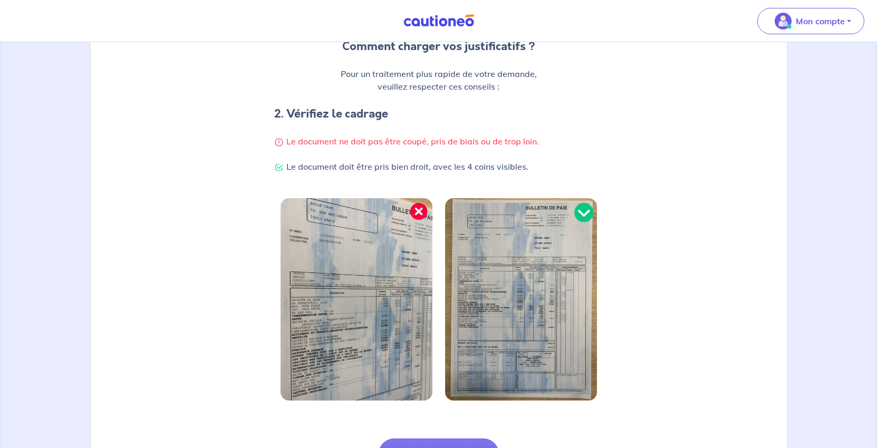
scroll to position [369, 0]
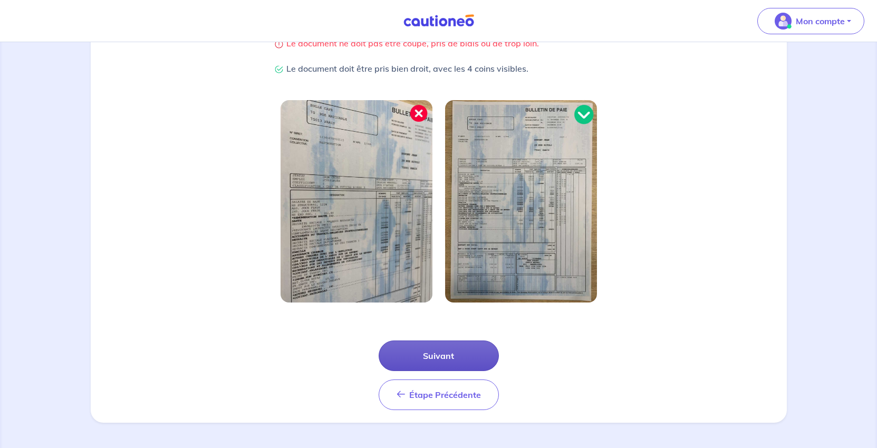
click at [461, 341] on button "Suivant" at bounding box center [439, 356] width 120 height 31
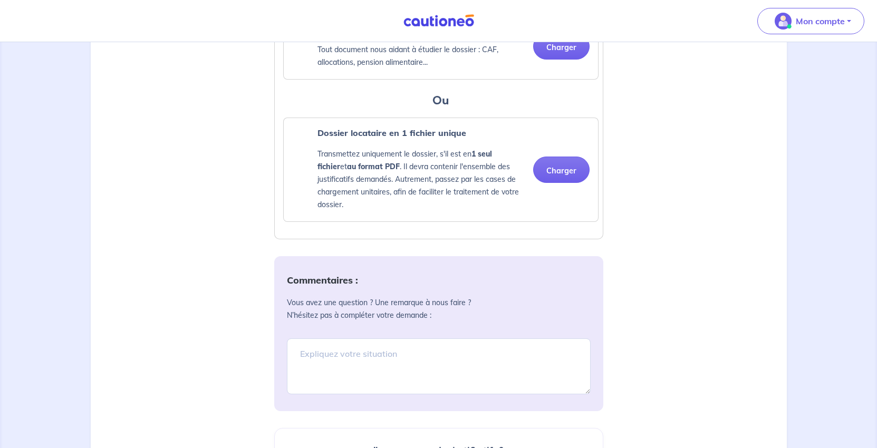
scroll to position [1002, 0]
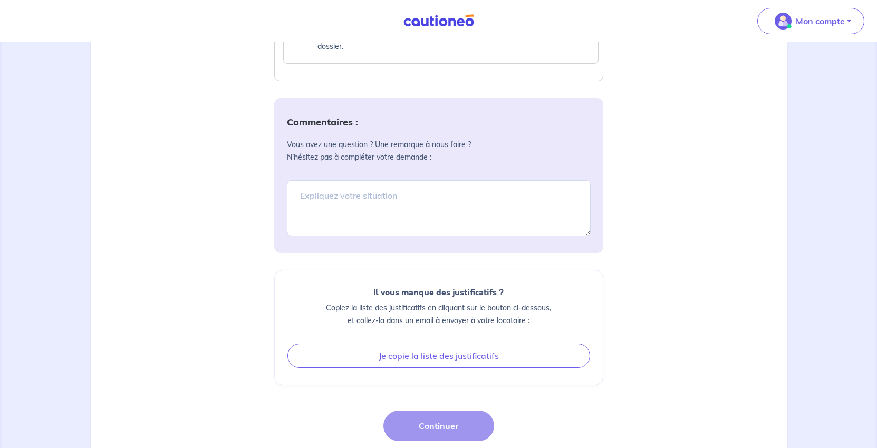
click at [568, 25] on button "Charger" at bounding box center [561, 11] width 56 height 26
click at [544, 25] on button "Charger" at bounding box center [561, 11] width 56 height 26
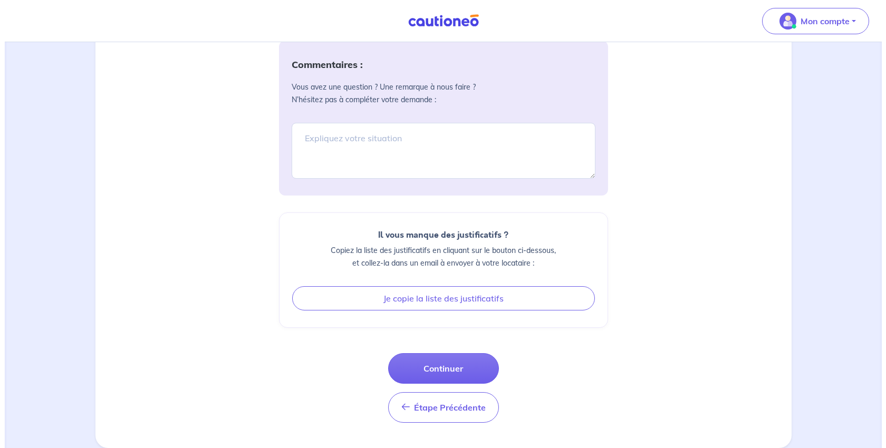
scroll to position [1674, 0]
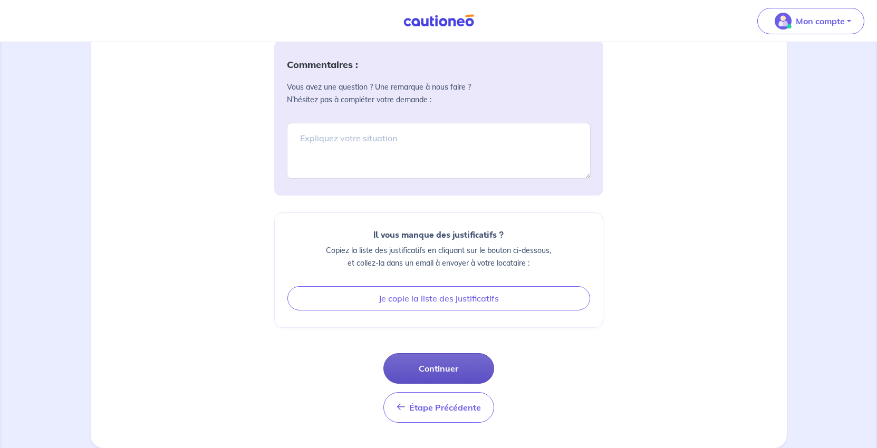
click at [445, 353] on button "Continuer" at bounding box center [438, 368] width 111 height 31
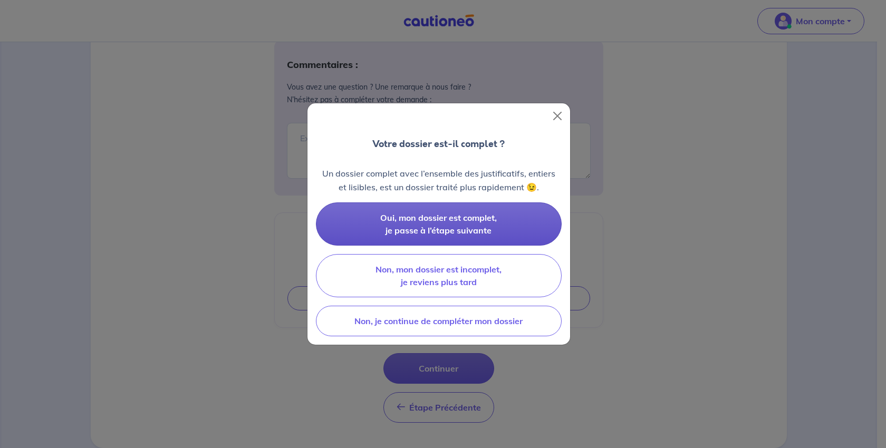
click at [412, 227] on span "Oui, mon dossier est complet, je passe à l’étape suivante" at bounding box center [438, 224] width 117 height 23
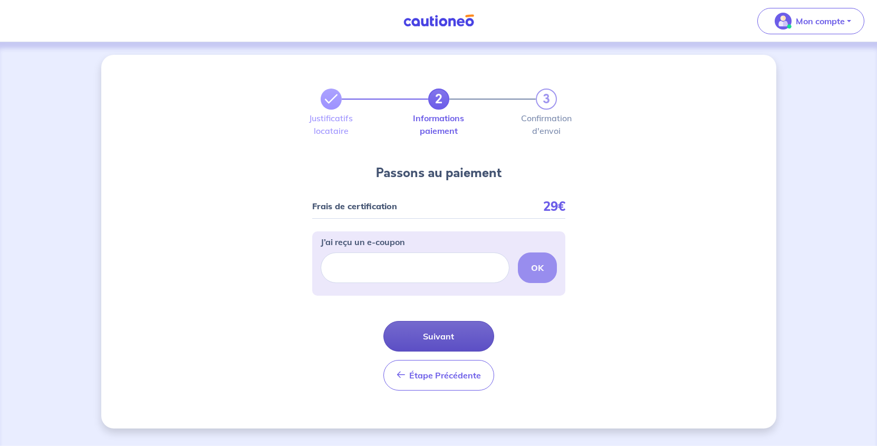
click at [465, 352] on button "Suivant" at bounding box center [438, 336] width 111 height 31
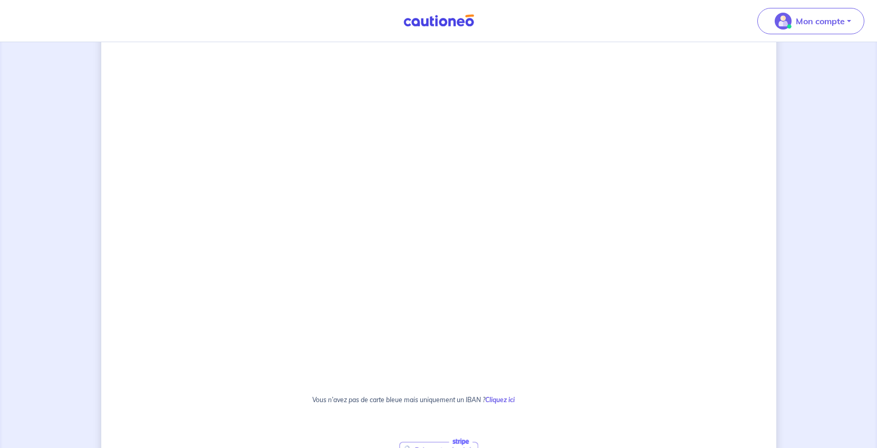
scroll to position [270, 0]
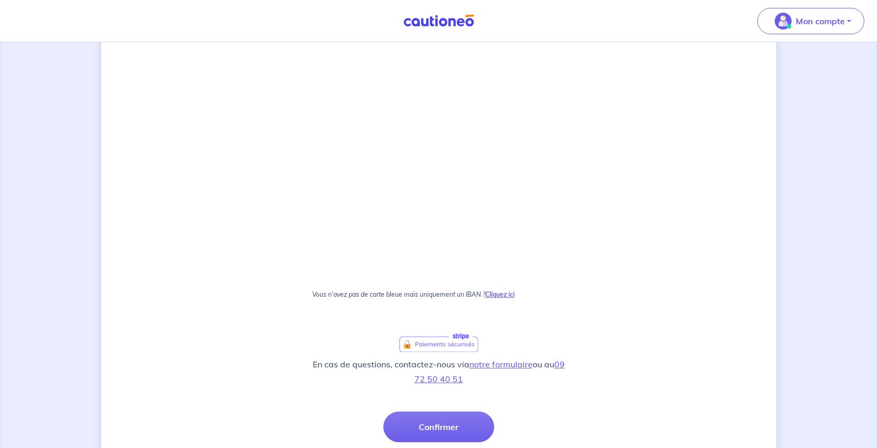
click at [515, 299] on strong "Cliquez ici" at bounding box center [500, 295] width 30 height 8
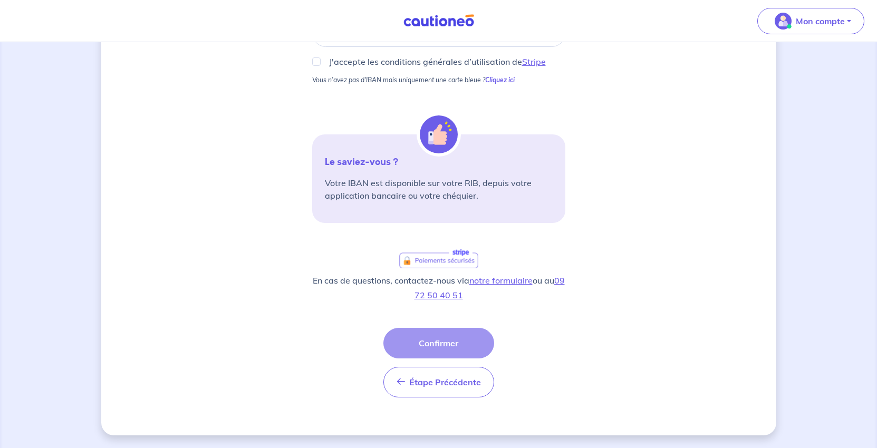
scroll to position [87, 0]
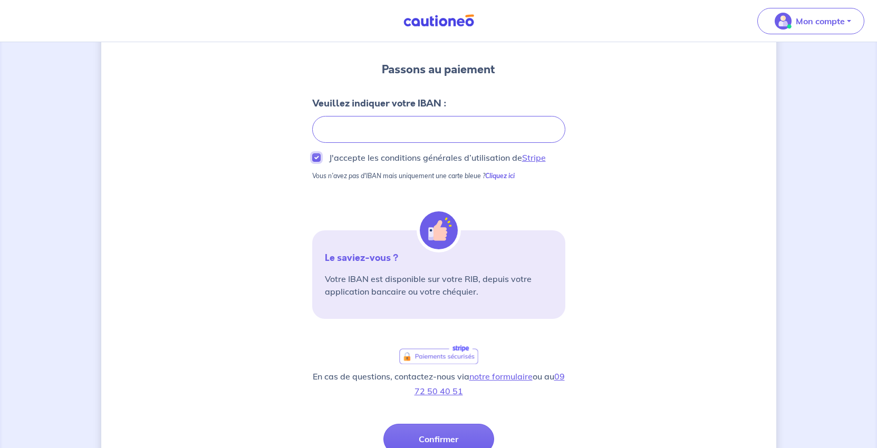
click at [312, 162] on input "J'accepte les conditions générales d’utilisation de Stripe" at bounding box center [316, 157] width 8 height 8
checkbox input "true"
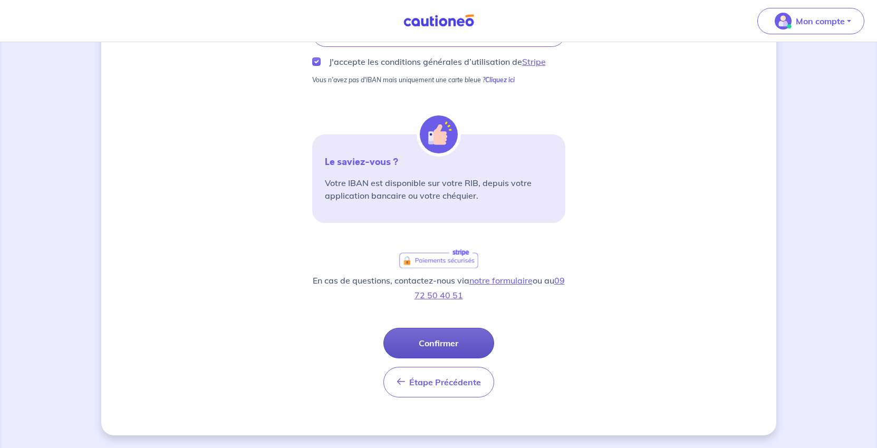
click at [437, 359] on button "Confirmer" at bounding box center [438, 343] width 111 height 31
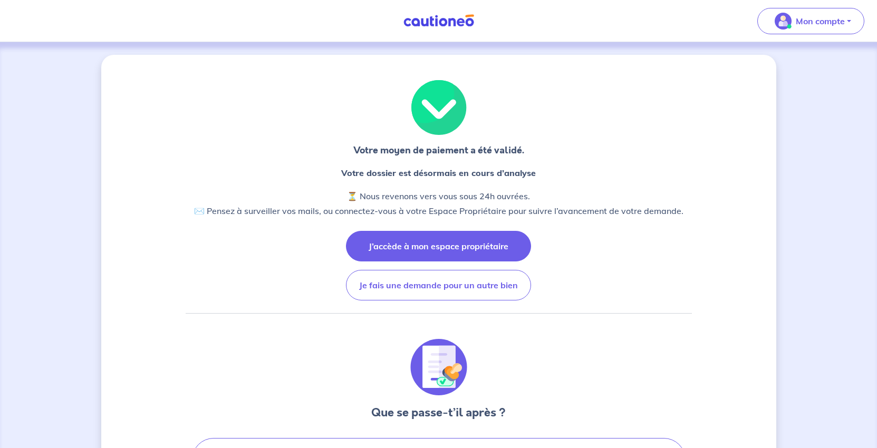
click at [396, 262] on button "J’accède à mon espace propriétaire" at bounding box center [438, 246] width 185 height 31
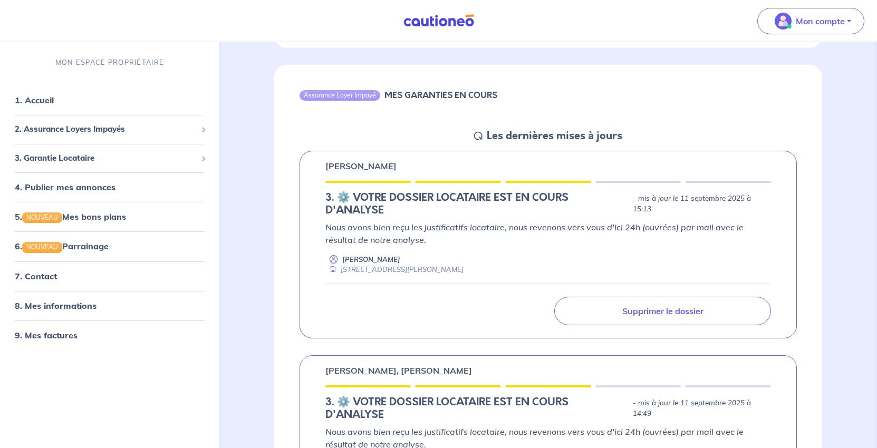
scroll to position [475, 0]
